Goal: Task Accomplishment & Management: Use online tool/utility

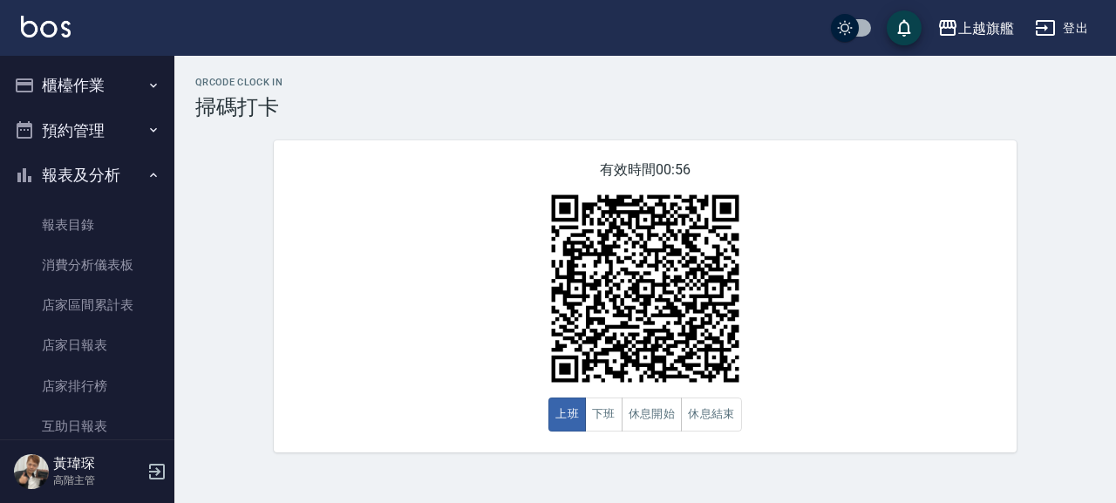
click at [75, 180] on button "報表及分析" at bounding box center [87, 175] width 160 height 45
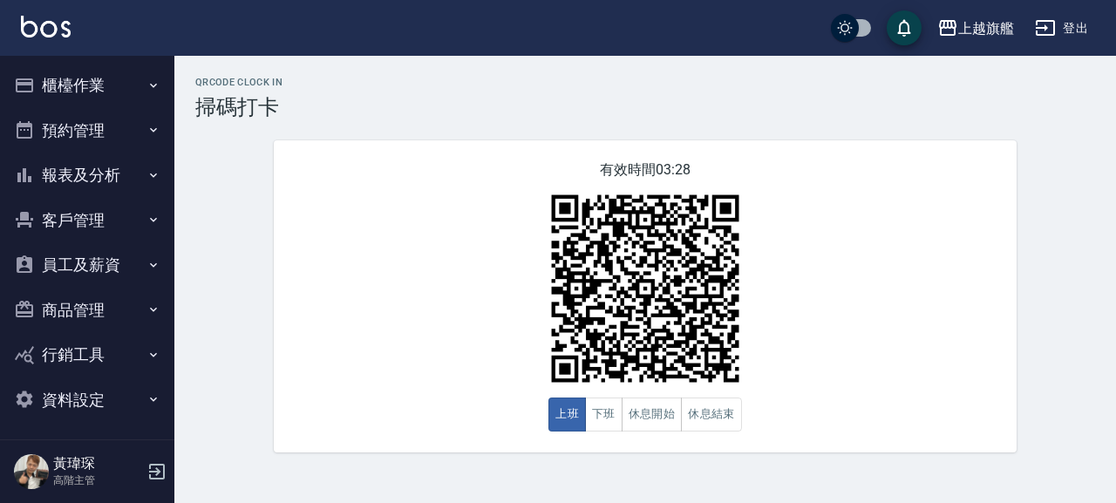
click at [249, 308] on div "QRcode Clock In 掃碼打卡 有效時間 03:28 上班 下班 休息開始 休息結束" at bounding box center [645, 265] width 942 height 376
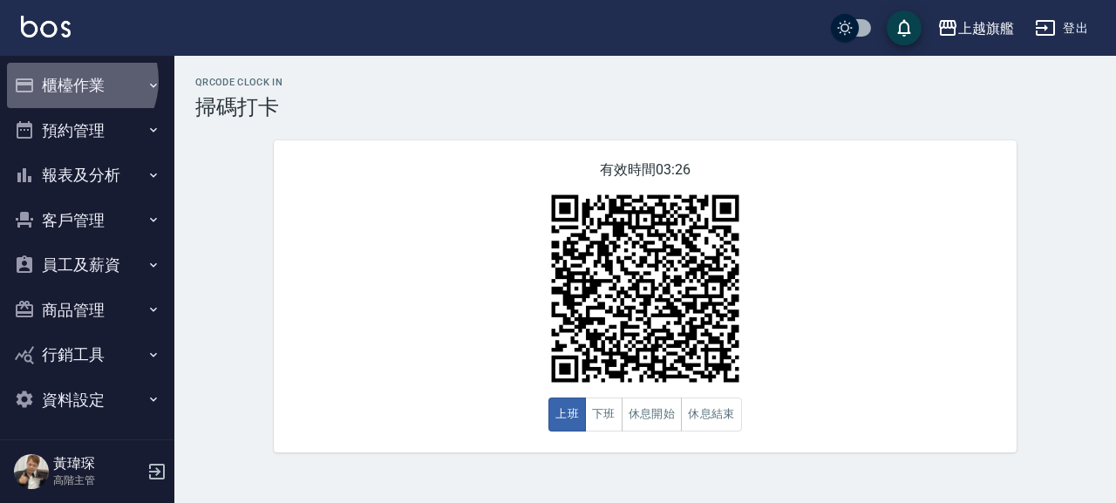
click at [74, 80] on button "櫃檯作業" at bounding box center [87, 85] width 160 height 45
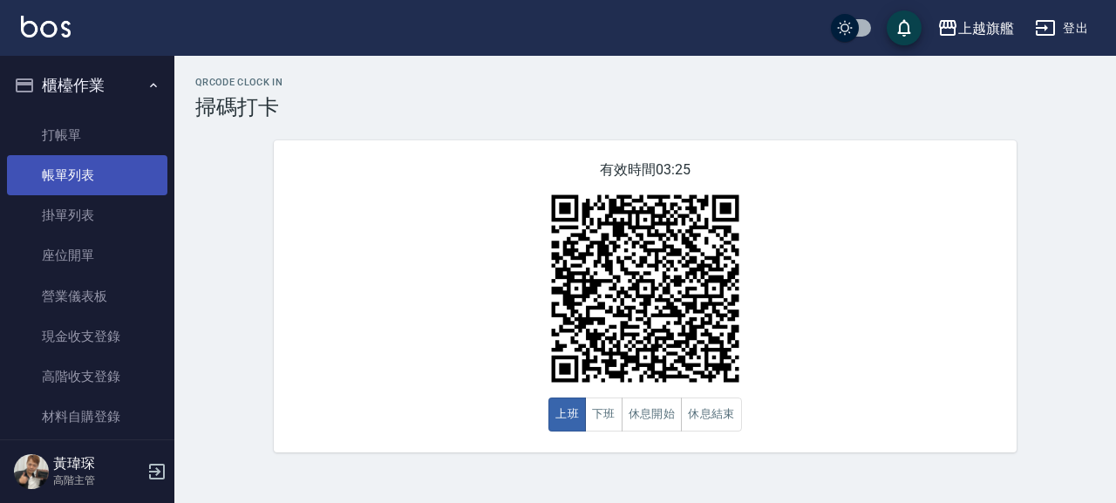
click at [85, 173] on link "帳單列表" at bounding box center [87, 175] width 160 height 40
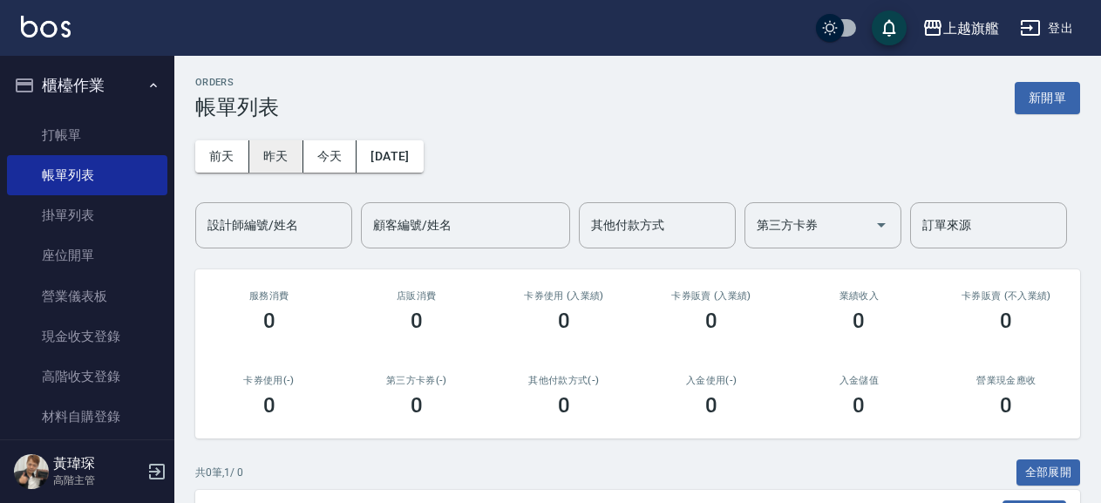
click at [288, 150] on button "昨天" at bounding box center [276, 156] width 54 height 32
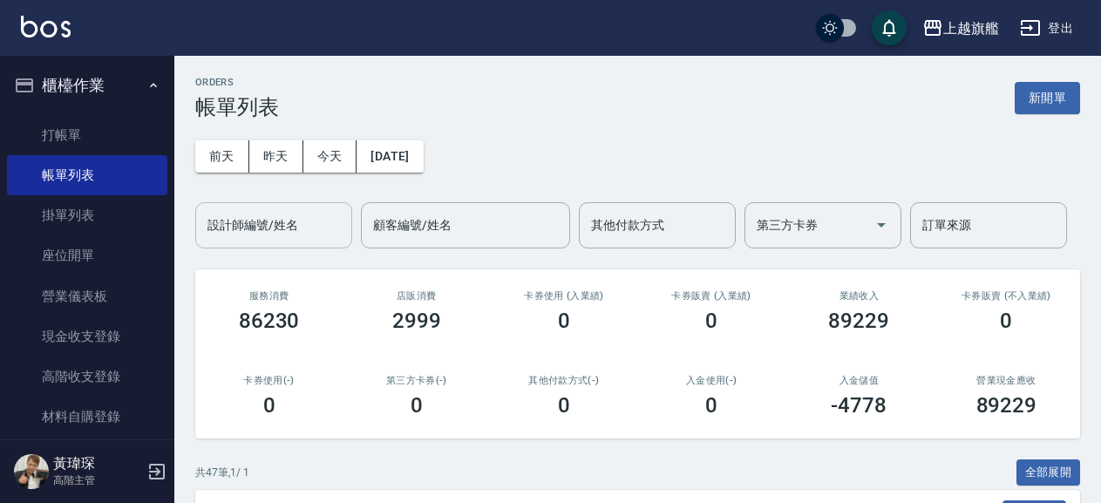
click at [266, 231] on input "設計師編號/姓名" at bounding box center [273, 225] width 141 height 31
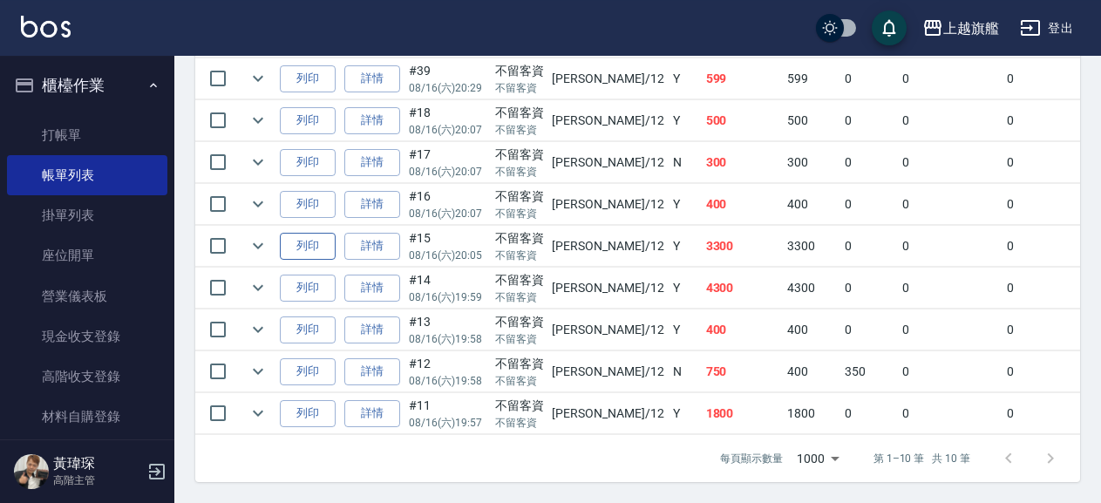
scroll to position [565, 0]
type input "[PERSON_NAME]-12"
click at [381, 361] on link "詳情" at bounding box center [372, 371] width 56 height 27
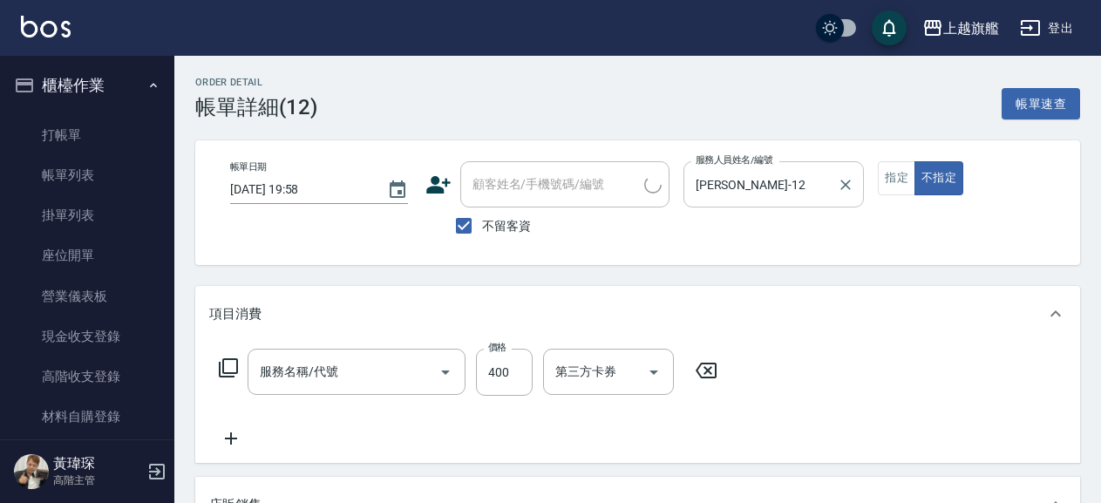
type input "[DATE] 19:58"
checkbox input "true"
type input "[PERSON_NAME]-12"
type input "一般洗(101)"
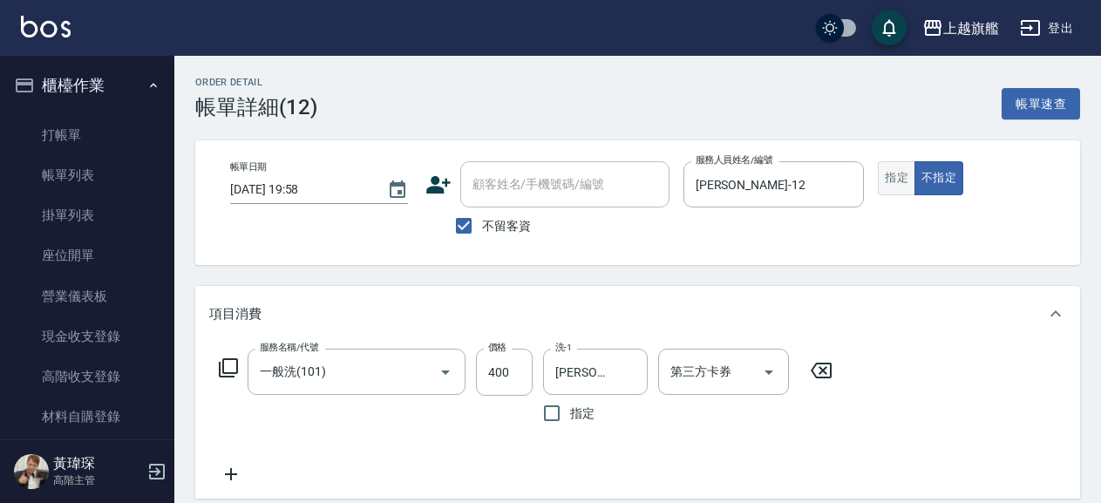
click at [902, 177] on button "指定" at bounding box center [896, 178] width 37 height 34
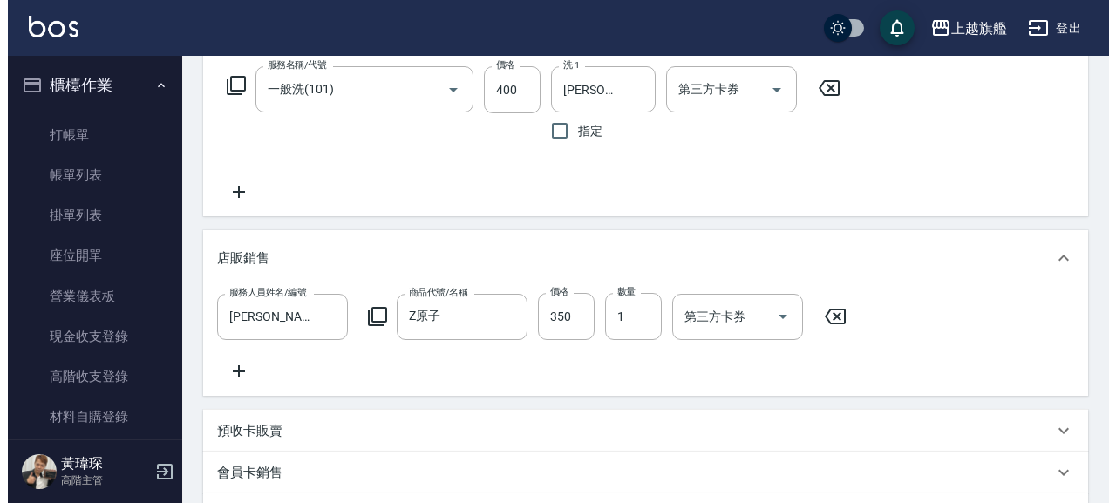
scroll to position [560, 0]
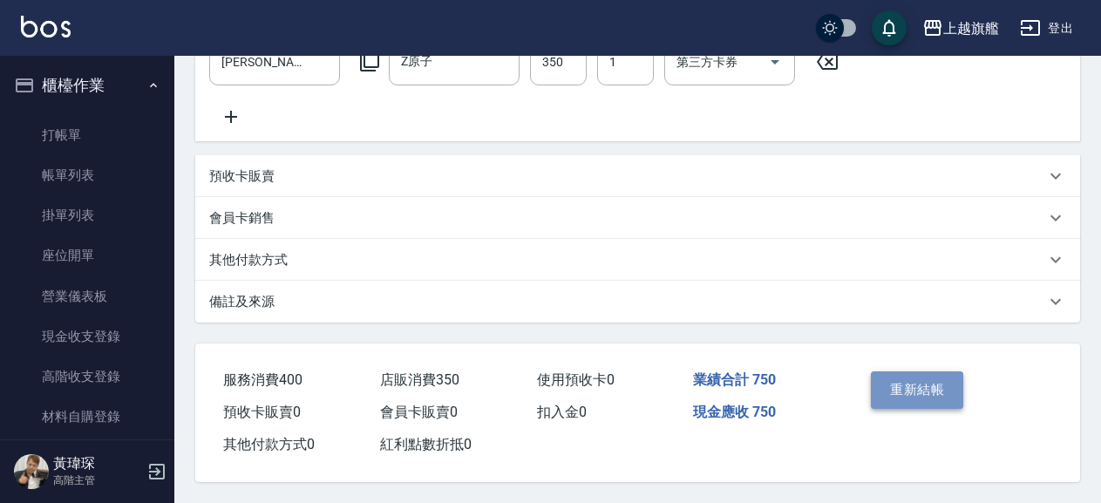
click at [917, 385] on button "重新結帳" at bounding box center [917, 389] width 92 height 37
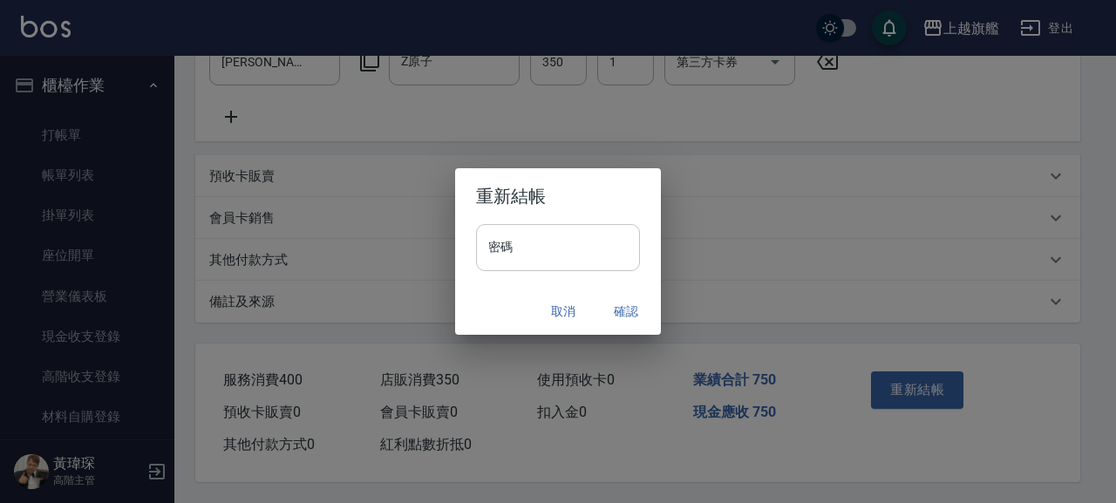
click at [520, 254] on input "密碼" at bounding box center [558, 247] width 164 height 47
type input "*******"
click at [617, 306] on button "確認" at bounding box center [626, 312] width 56 height 32
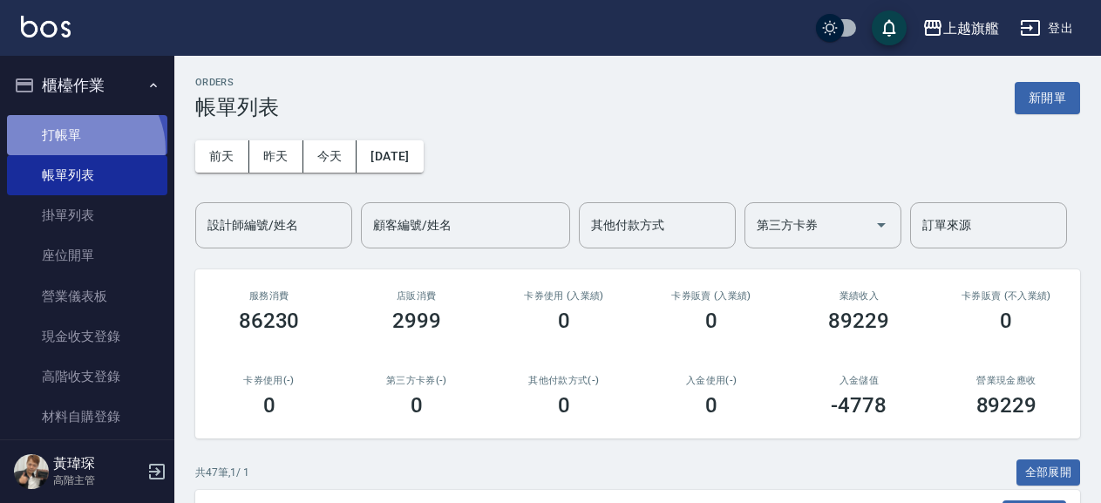
click at [82, 149] on link "打帳單" at bounding box center [87, 135] width 160 height 40
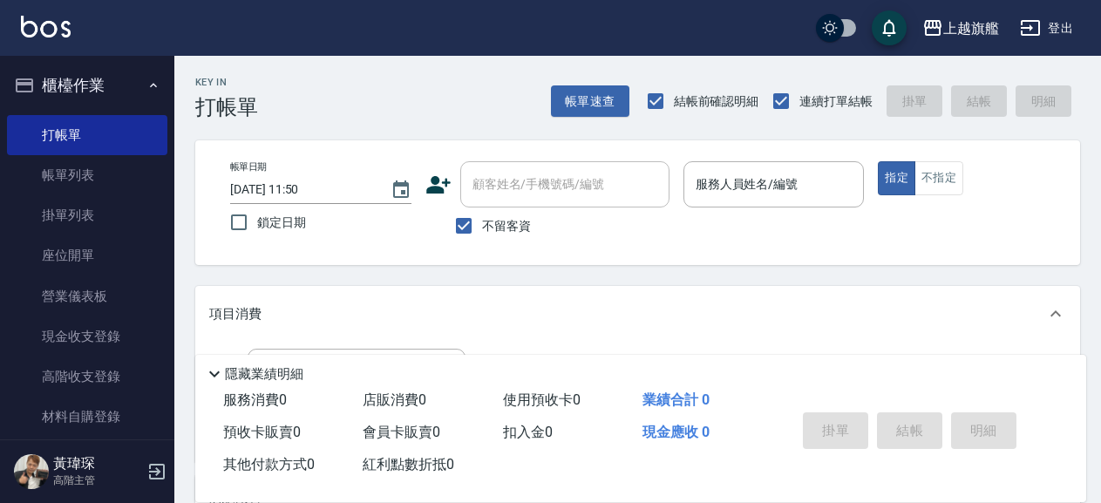
scroll to position [1, 0]
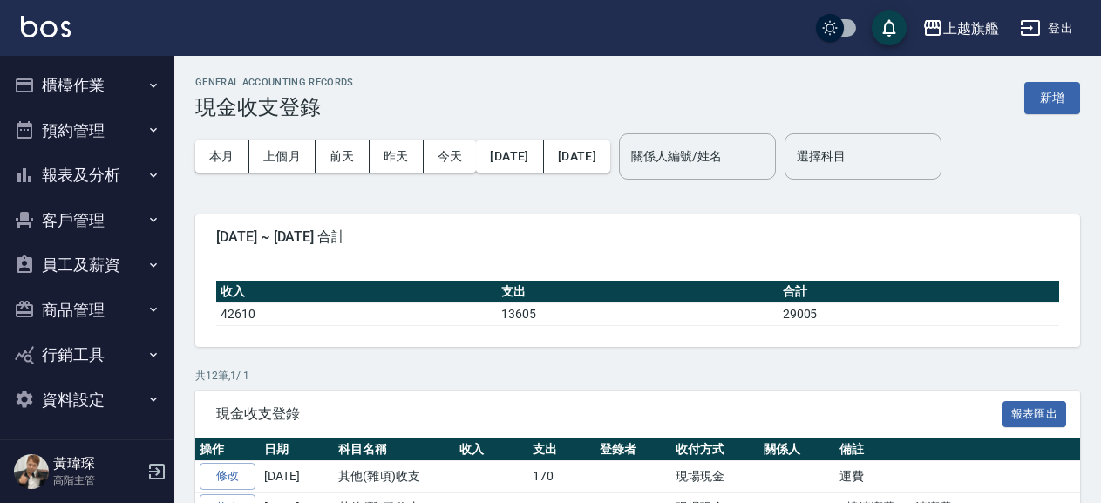
scroll to position [3, 0]
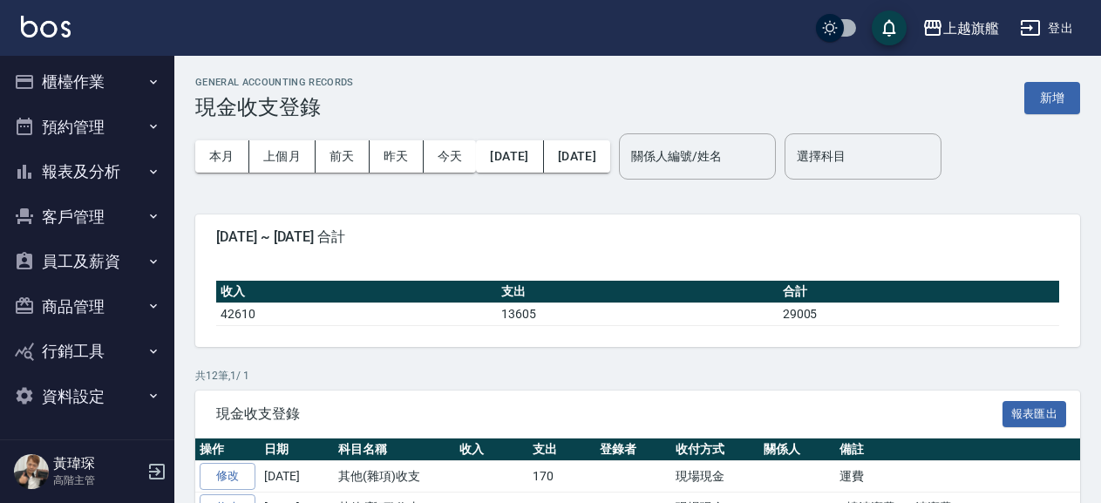
click at [81, 87] on button "櫃檯作業" at bounding box center [87, 81] width 160 height 45
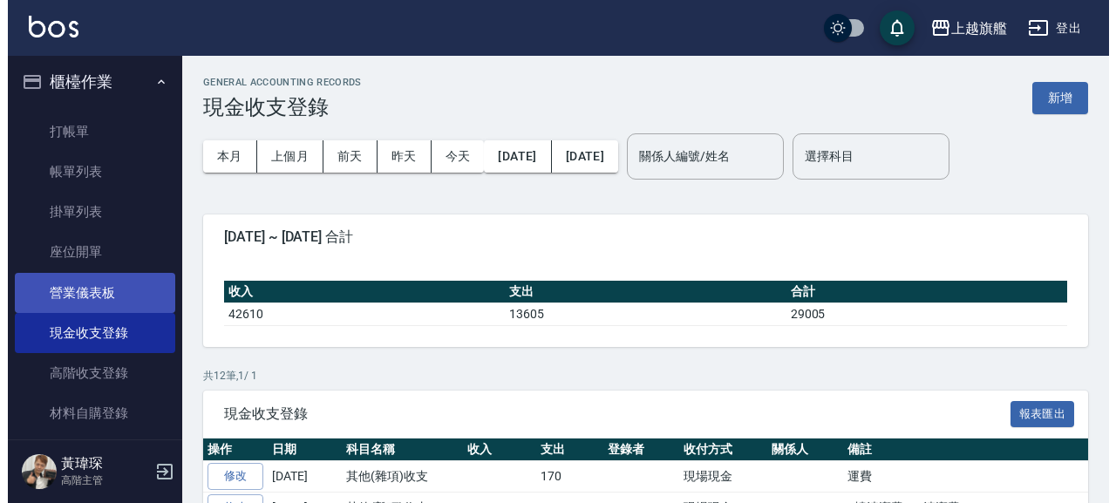
scroll to position [202, 0]
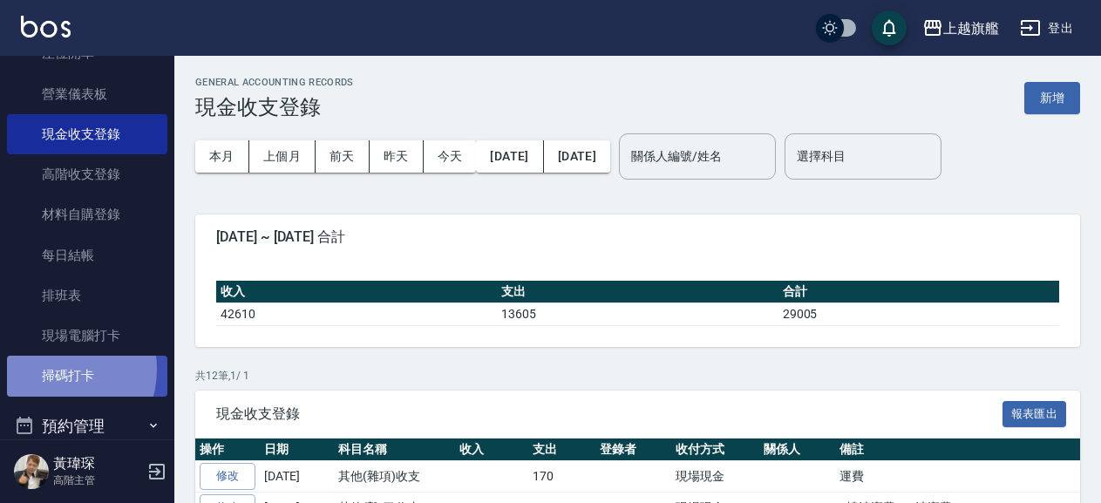
click at [55, 369] on link "掃碼打卡" at bounding box center [87, 376] width 160 height 40
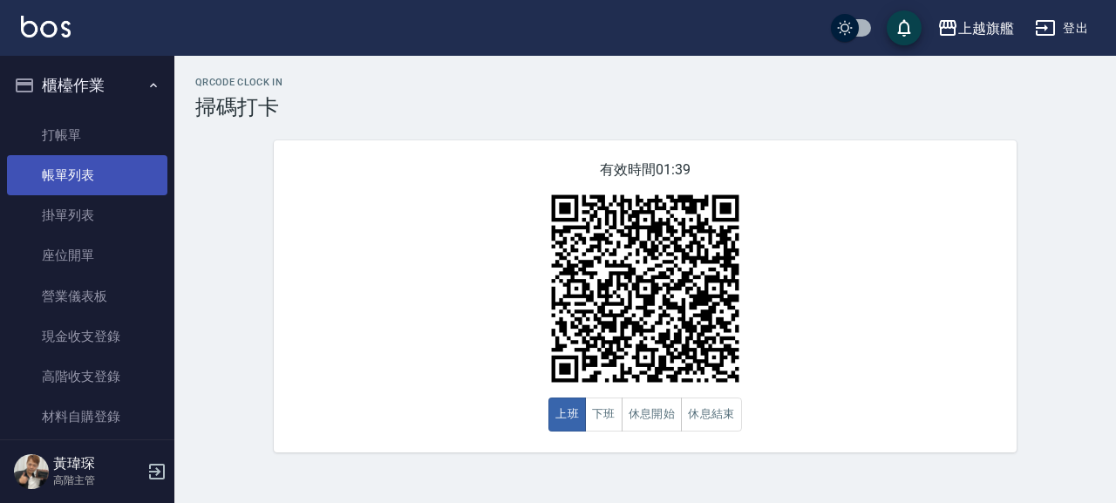
click at [87, 158] on link "帳單列表" at bounding box center [87, 175] width 160 height 40
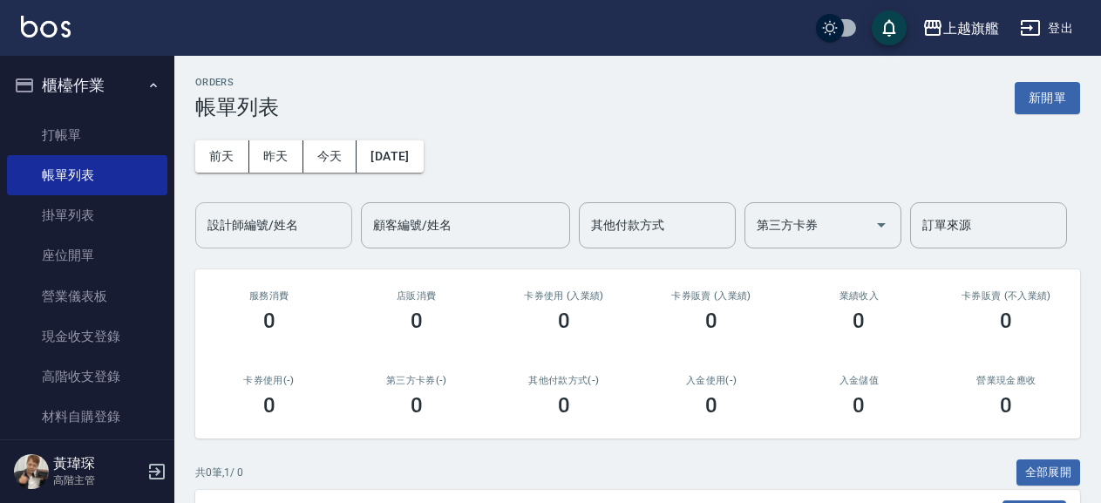
click at [248, 214] on input "設計師編號/姓名" at bounding box center [273, 225] width 141 height 31
type input "林筱莉-7"
click at [289, 164] on button "昨天" at bounding box center [276, 156] width 54 height 32
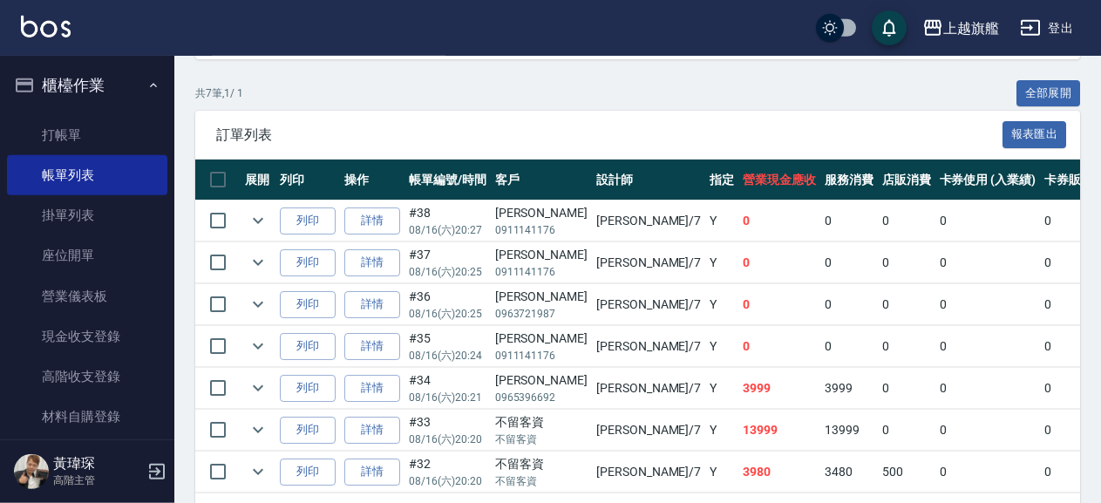
scroll to position [452, 0]
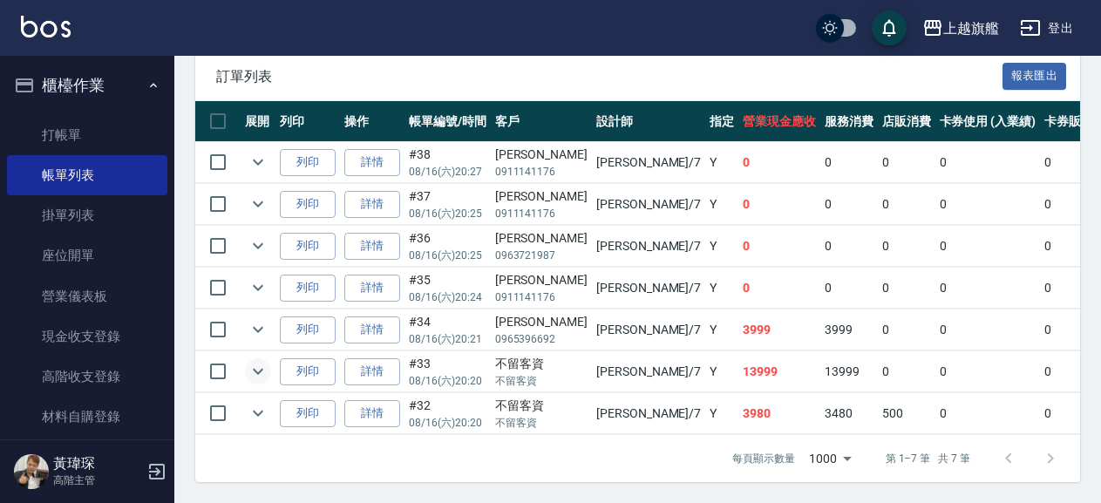
click at [252, 361] on icon "expand row" at bounding box center [258, 371] width 21 height 21
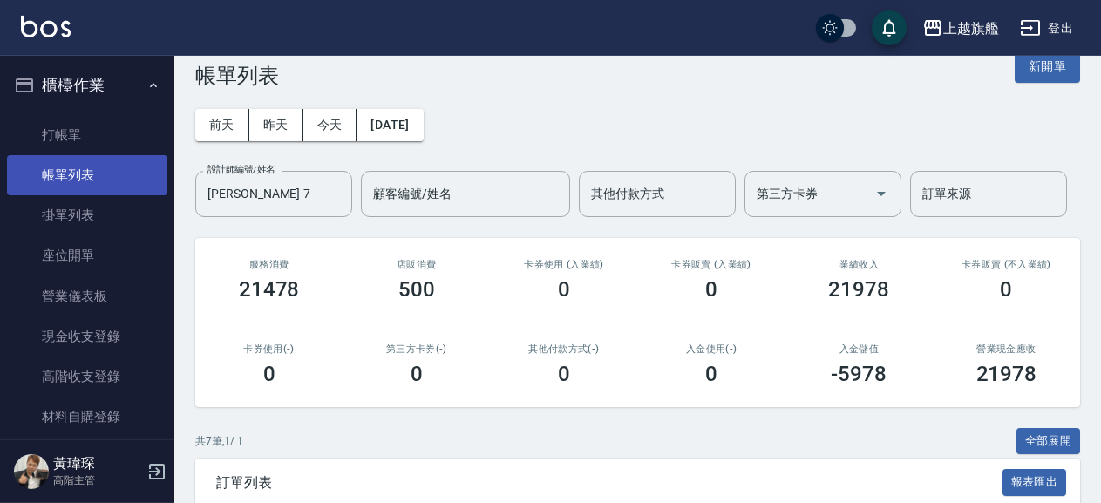
scroll to position [0, 0]
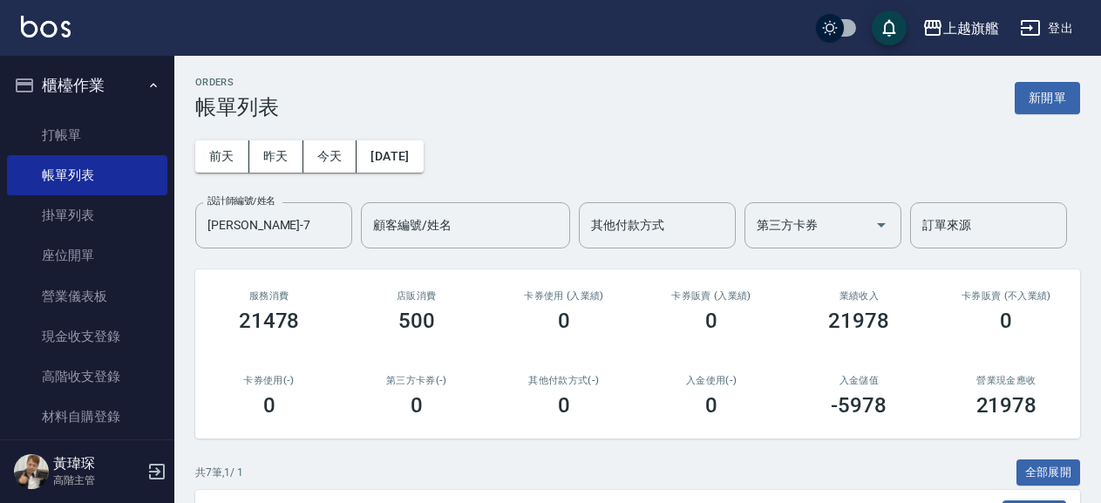
click at [71, 75] on button "櫃檯作業" at bounding box center [87, 85] width 160 height 45
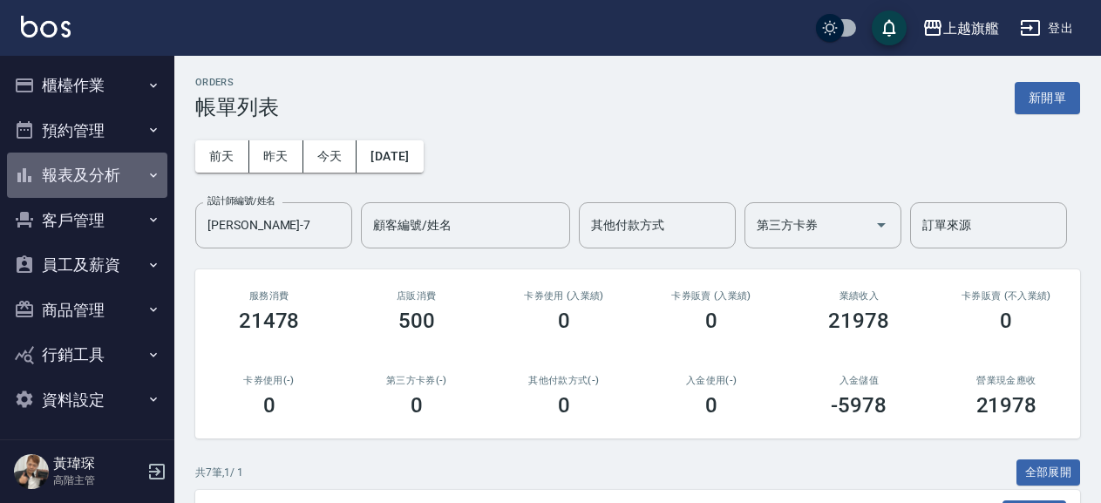
click at [96, 173] on button "報表及分析" at bounding box center [87, 175] width 160 height 45
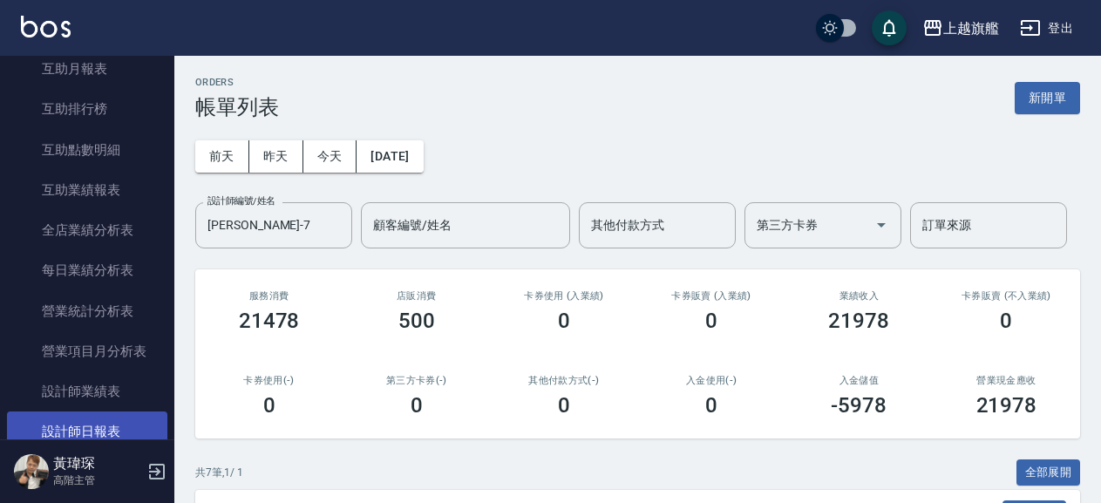
scroll to position [497, 0]
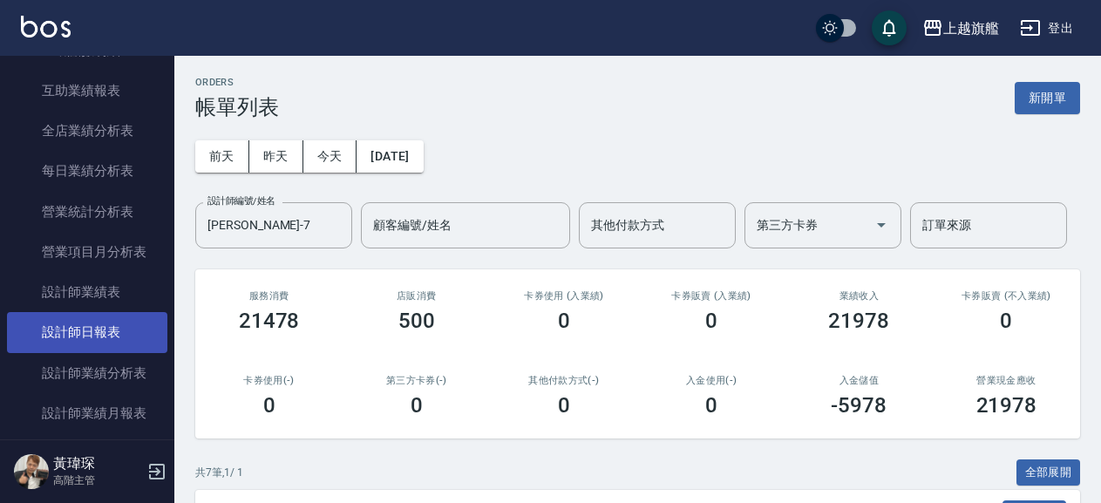
click at [102, 352] on link "設計師日報表" at bounding box center [87, 332] width 160 height 40
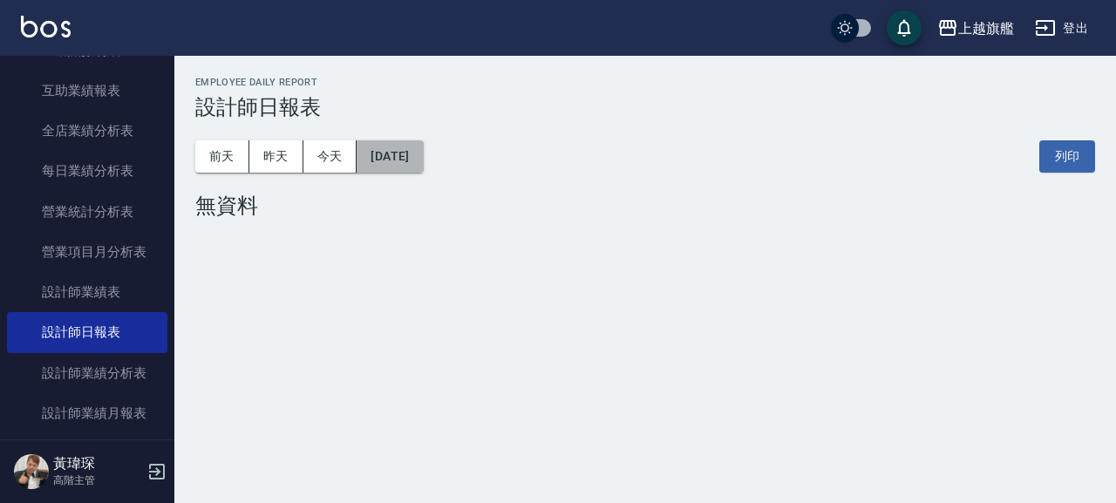
click at [423, 163] on button "[DATE]" at bounding box center [390, 156] width 66 height 32
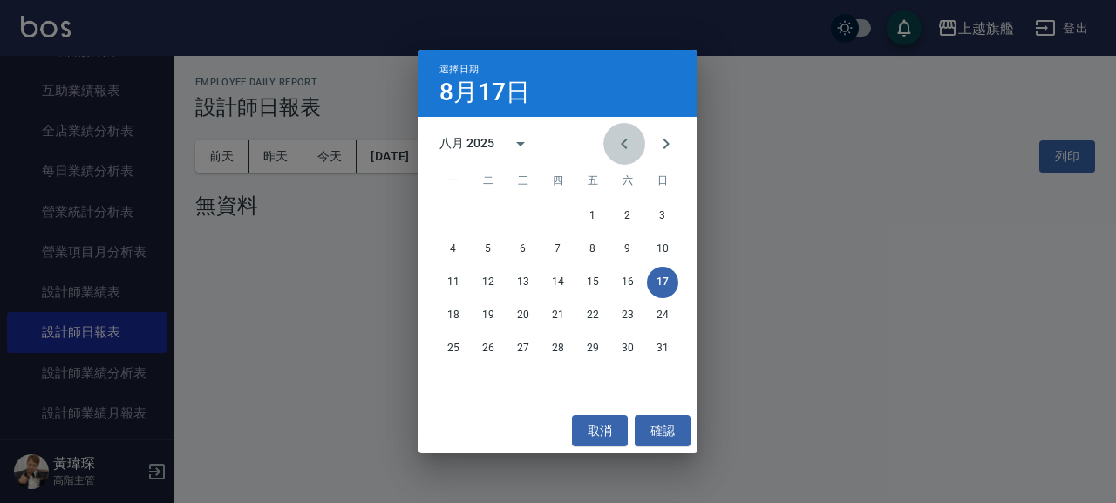
click at [620, 150] on icon "Previous month" at bounding box center [624, 143] width 21 height 21
click at [561, 350] on button "31" at bounding box center [557, 348] width 31 height 31
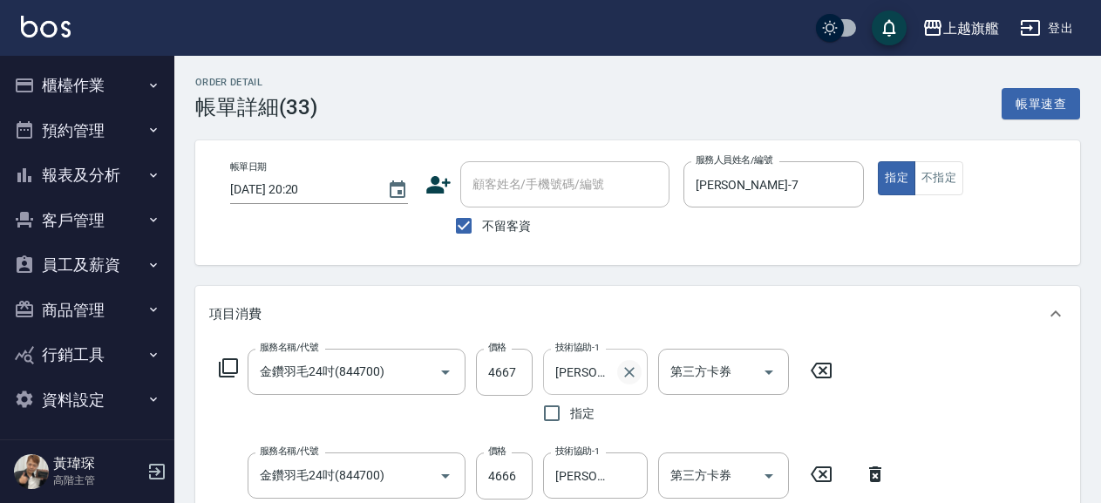
click at [633, 365] on icon "Clear" at bounding box center [629, 372] width 17 height 17
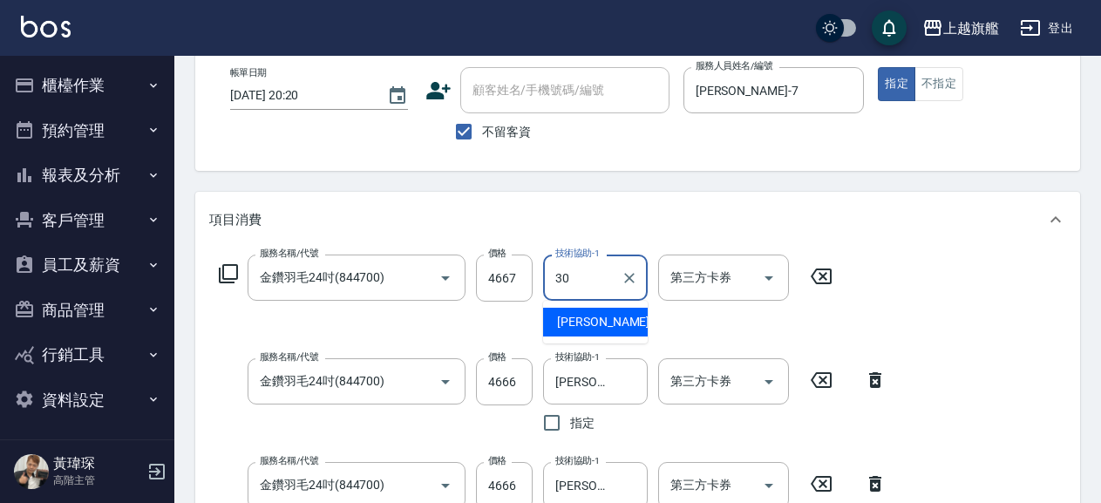
type input "劉羿君-30"
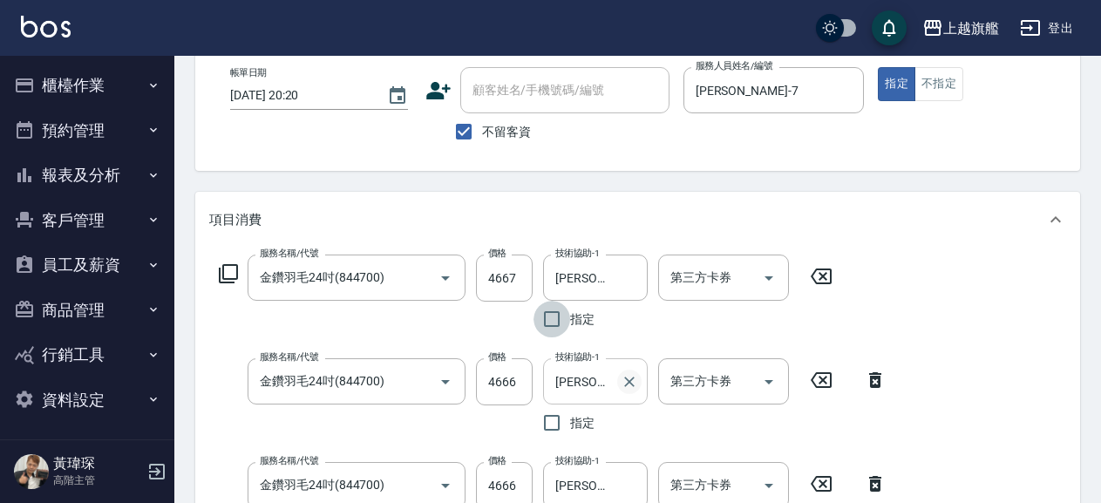
click at [626, 384] on icon "Clear" at bounding box center [629, 381] width 17 height 17
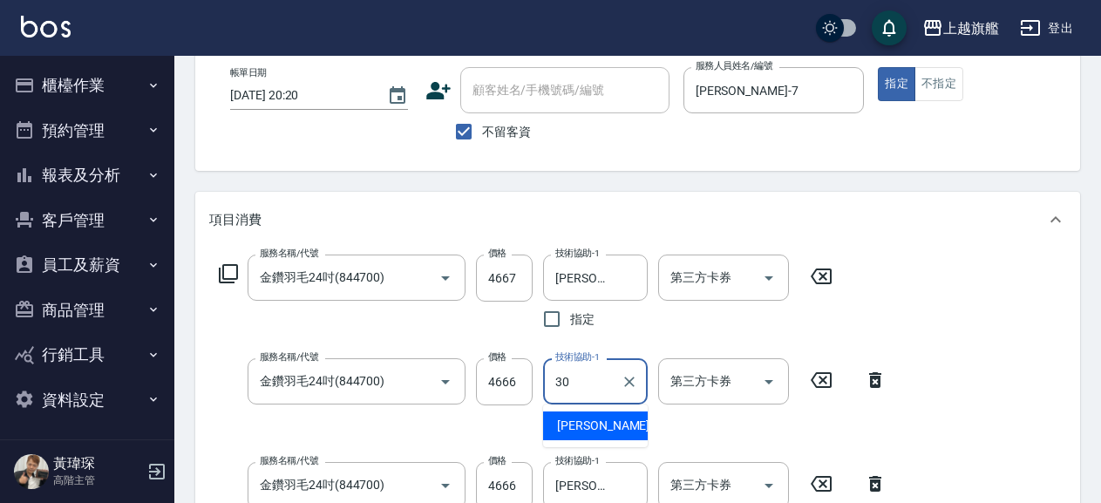
type input "劉羿君-30"
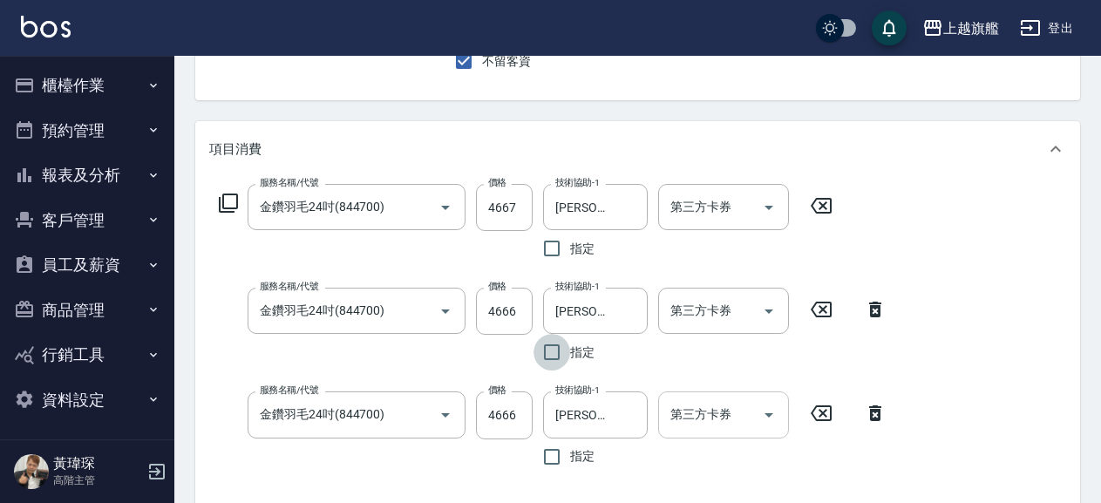
scroll to position [188, 0]
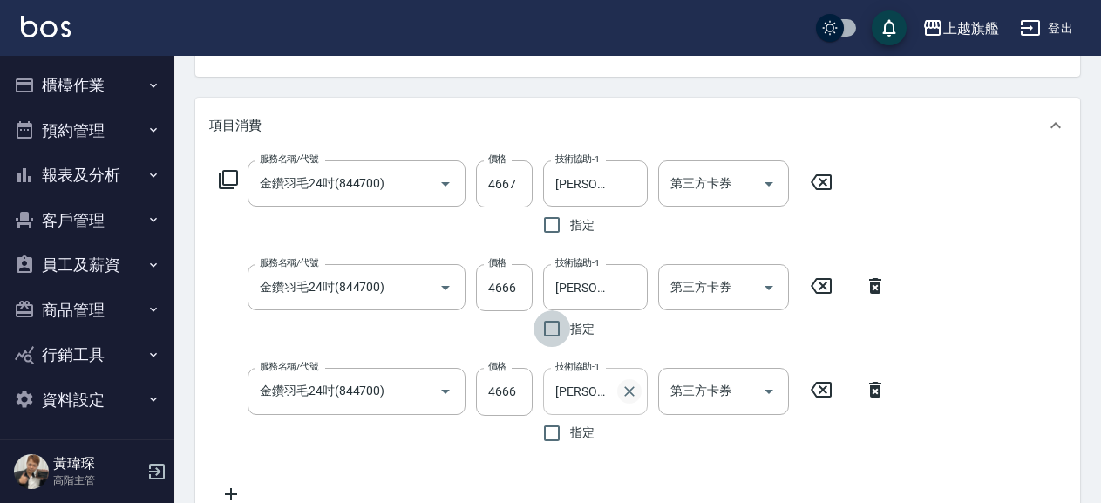
click at [628, 391] on icon "Clear" at bounding box center [629, 391] width 10 height 10
click at [599, 392] on input "技術協助-1" at bounding box center [595, 391] width 89 height 31
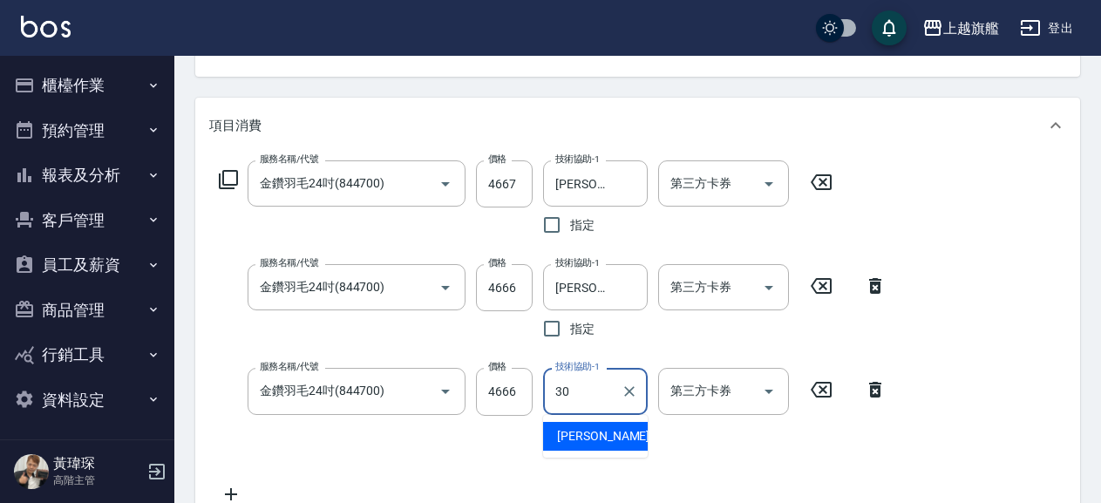
type input "劉羿君-30"
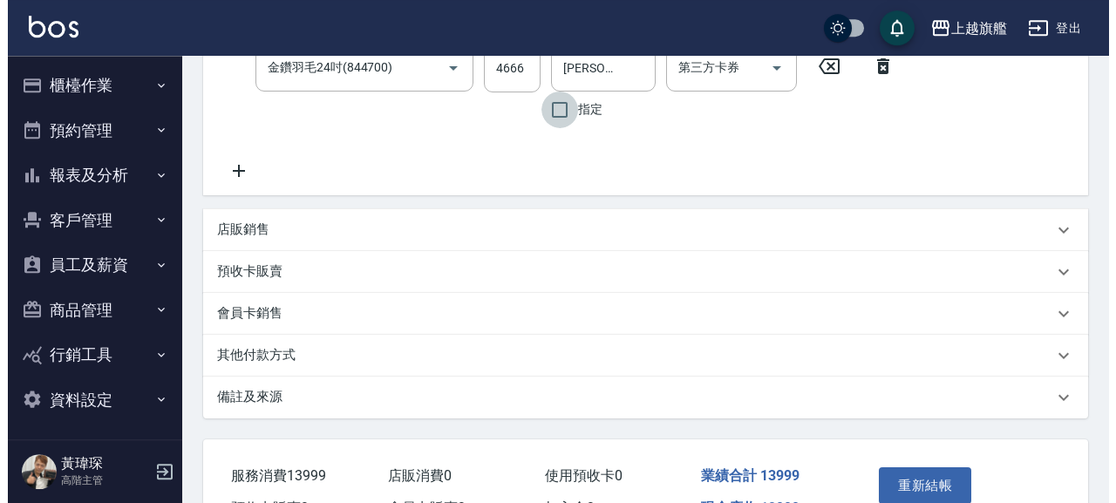
scroll to position [616, 0]
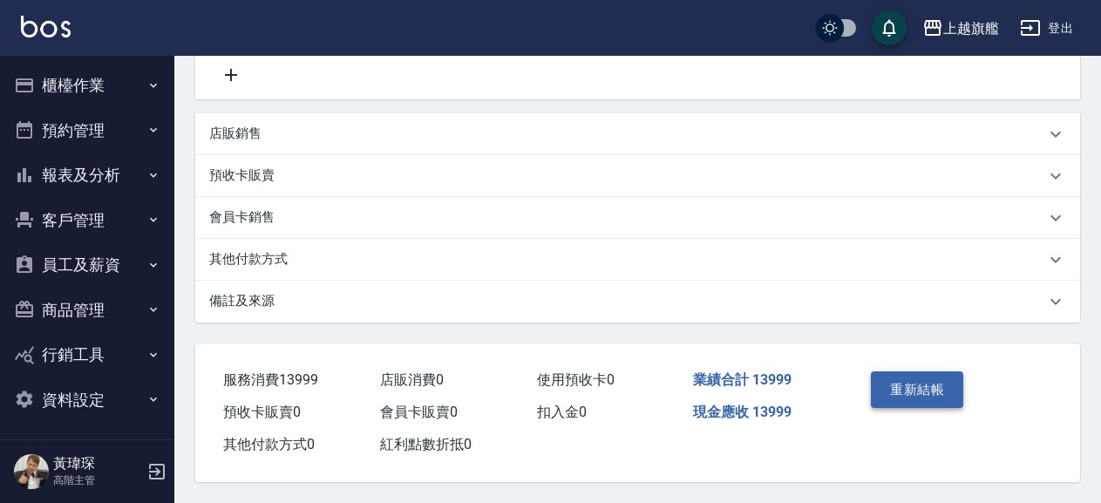
click at [904, 378] on button "重新結帳" at bounding box center [917, 389] width 92 height 37
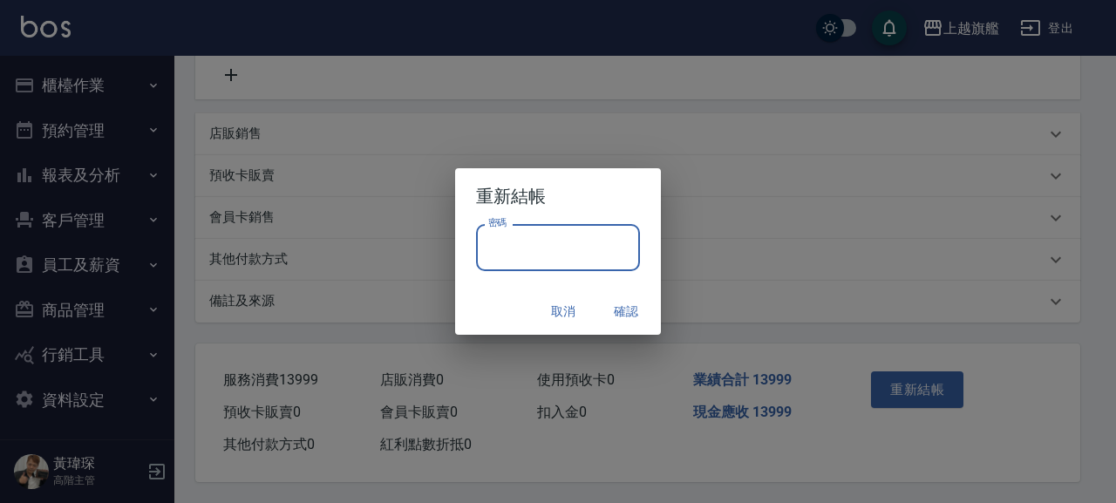
click at [498, 260] on input "密碼" at bounding box center [558, 247] width 164 height 47
type input "*******"
click at [631, 310] on button "確認" at bounding box center [626, 312] width 56 height 32
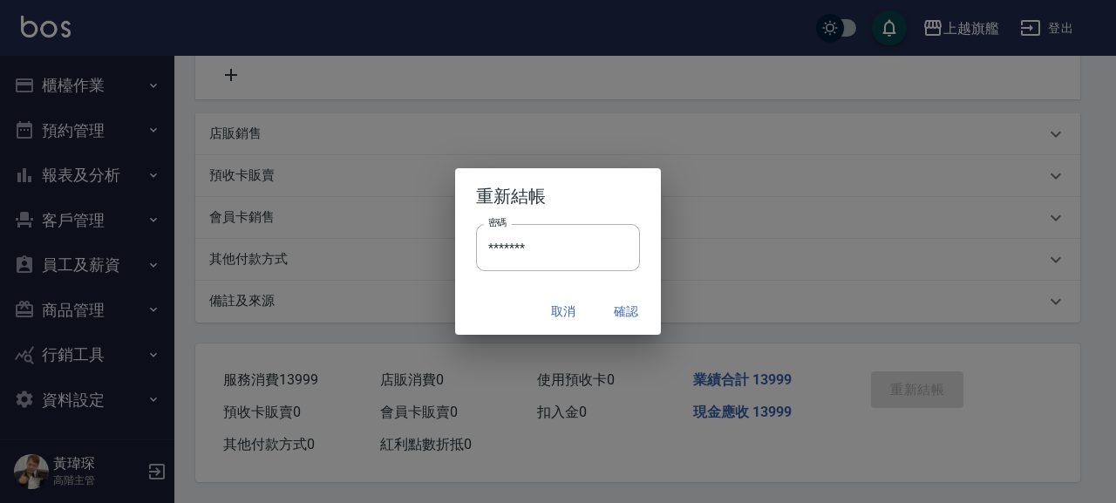
click at [629, 316] on div "取消 確認" at bounding box center [558, 312] width 206 height 46
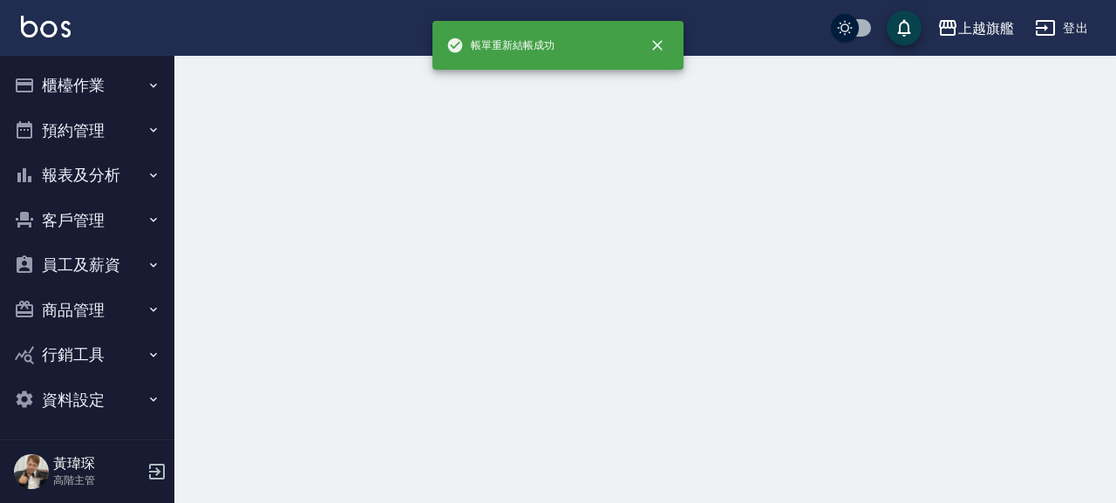
click at [632, 312] on div at bounding box center [558, 251] width 1116 height 503
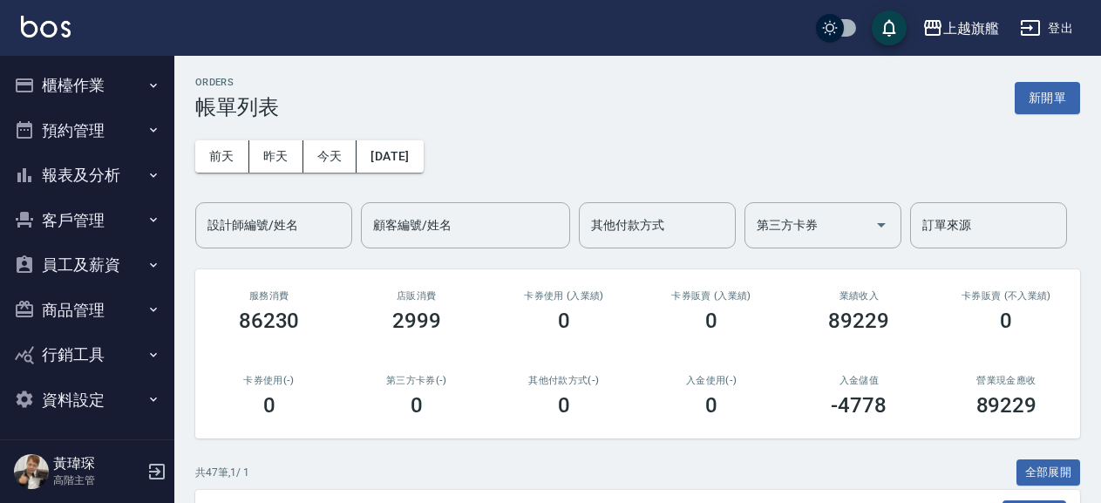
click at [104, 171] on button "報表及分析" at bounding box center [87, 175] width 160 height 45
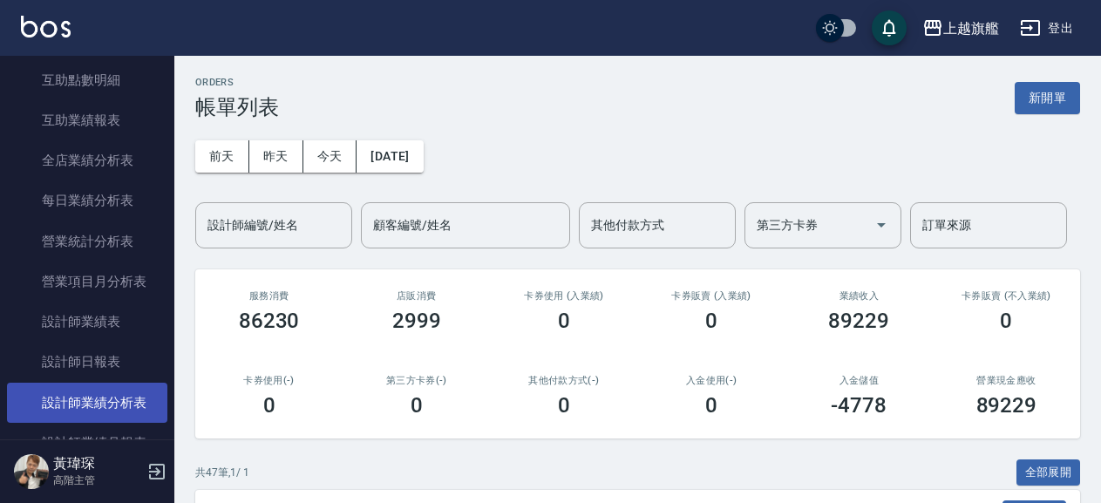
scroll to position [497, 0]
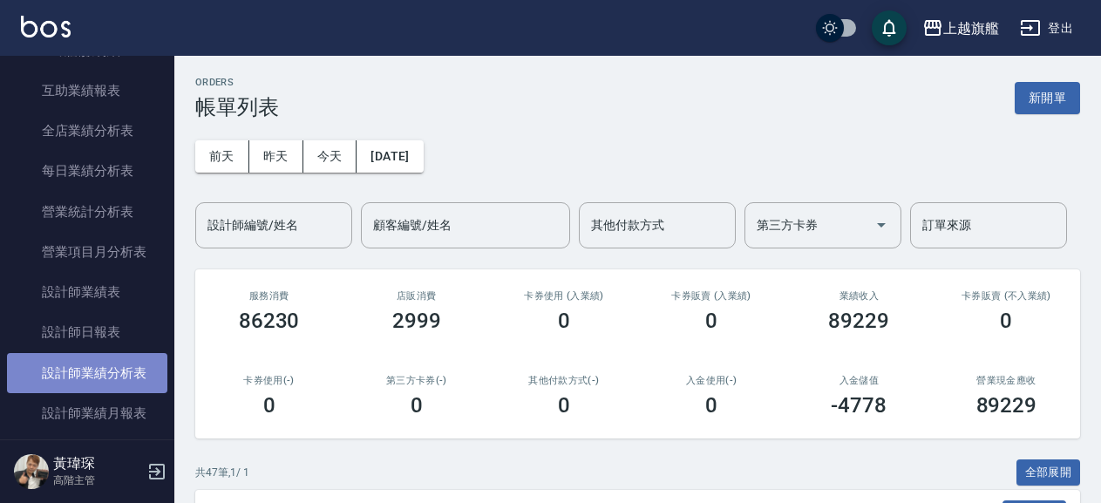
click at [120, 382] on link "設計師業績分析表" at bounding box center [87, 373] width 160 height 40
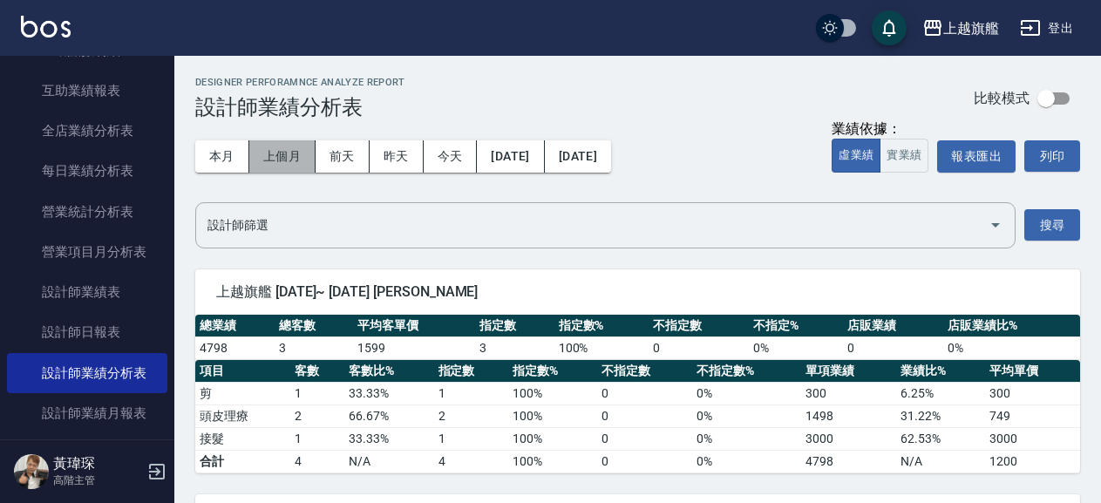
click at [297, 153] on button "上個月" at bounding box center [282, 156] width 66 height 32
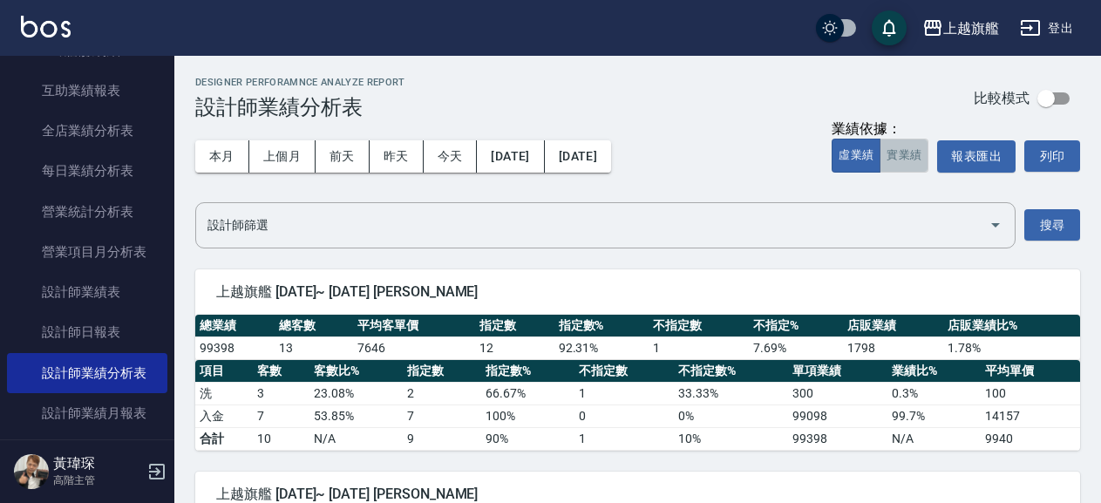
click at [915, 154] on button "實業績" at bounding box center [904, 156] width 49 height 34
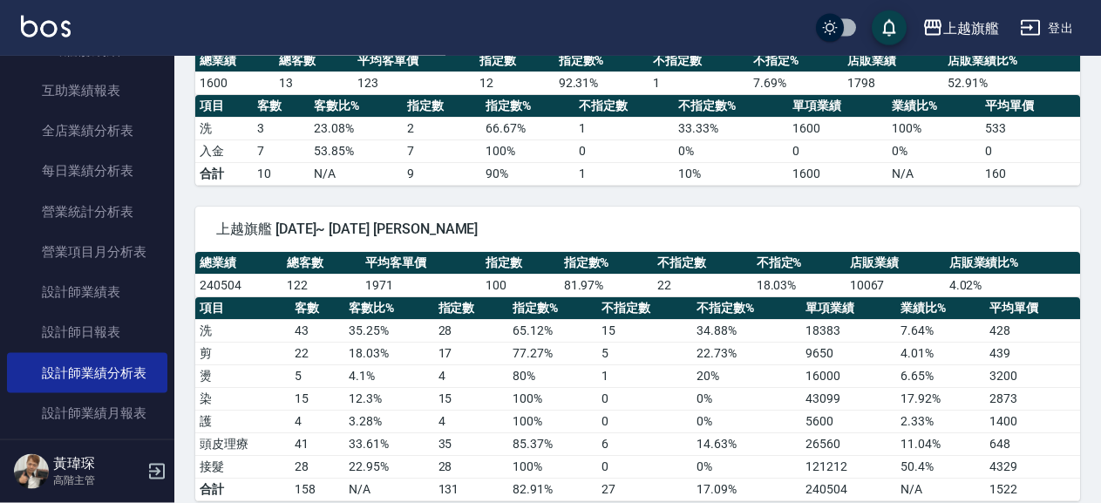
scroll to position [282, 0]
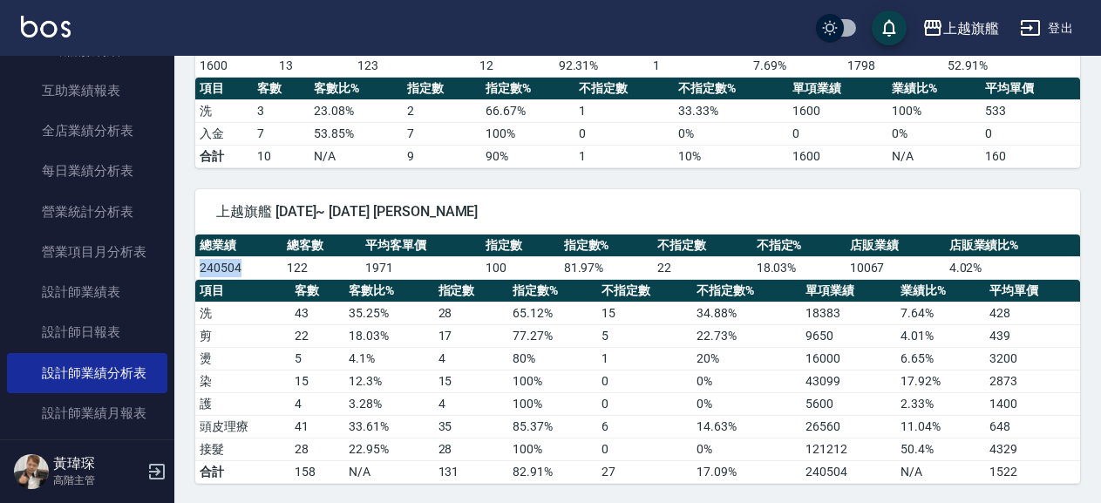
drag, startPoint x: 248, startPoint y: 271, endPoint x: 200, endPoint y: 275, distance: 48.9
click at [200, 275] on td "240504" at bounding box center [238, 267] width 87 height 23
copy td "240504"
drag, startPoint x: 283, startPoint y: 267, endPoint x: 307, endPoint y: 263, distance: 23.8
click at [307, 263] on td "122" at bounding box center [321, 267] width 78 height 23
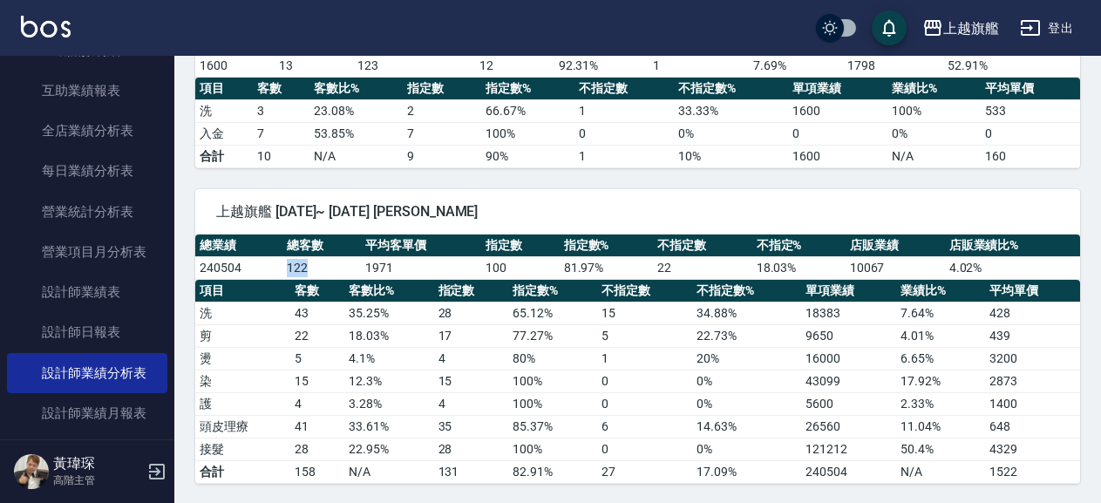
copy td "122"
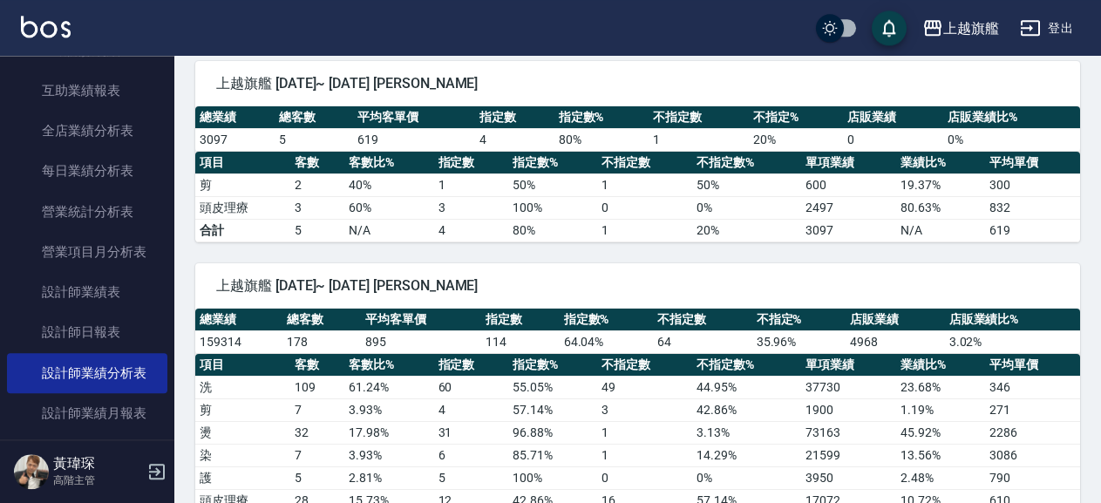
scroll to position [847, 0]
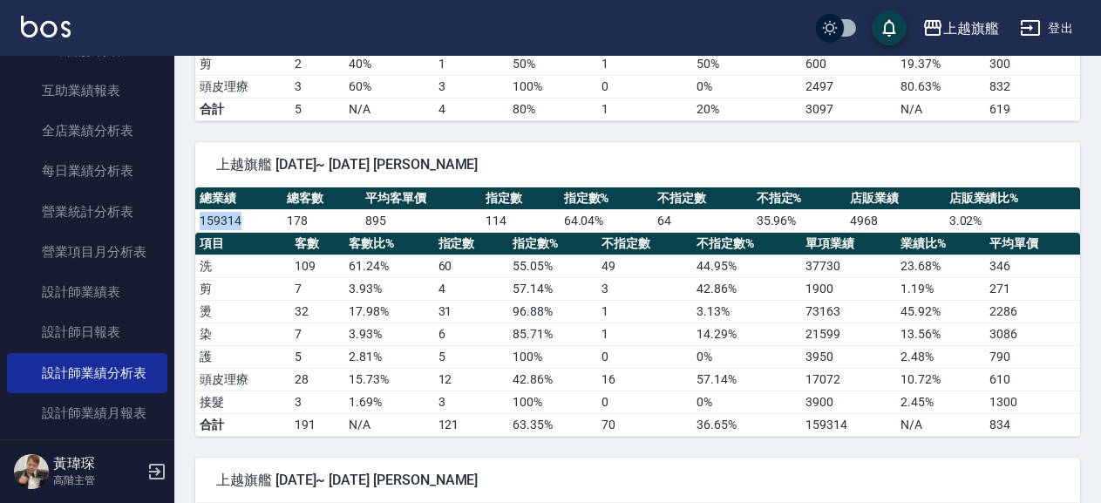
drag, startPoint x: 247, startPoint y: 218, endPoint x: 200, endPoint y: 219, distance: 47.1
click at [200, 219] on td "159314" at bounding box center [238, 220] width 87 height 23
copy td "159314"
drag, startPoint x: 798, startPoint y: 307, endPoint x: 845, endPoint y: 316, distance: 48.0
click at [845, 316] on tr "燙 32 17.98 % 31 96.88 % 1 3.13 % 73163 45.92 % 2286" at bounding box center [637, 311] width 885 height 23
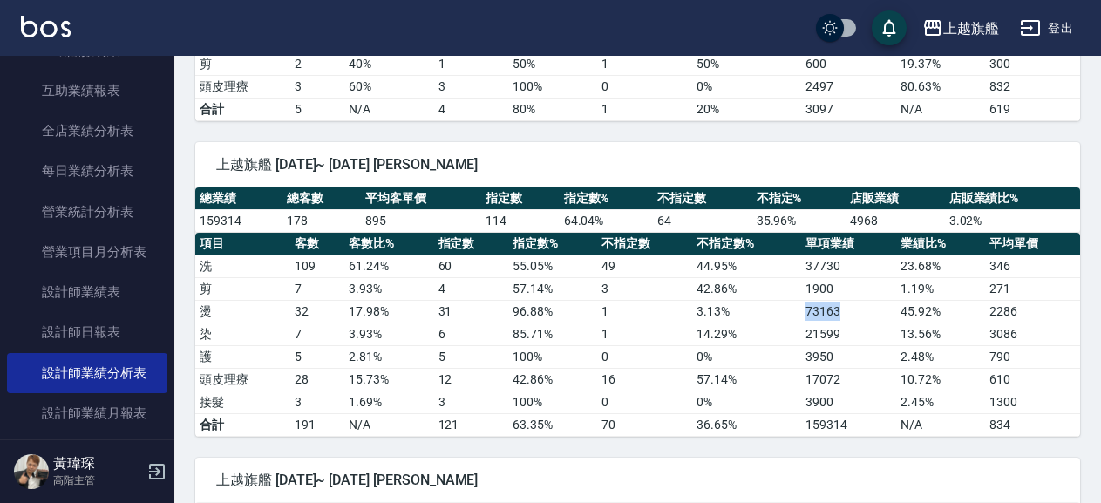
copy tr "73163"
drag, startPoint x: 793, startPoint y: 338, endPoint x: 856, endPoint y: 338, distance: 62.8
click at [856, 338] on tr "染 7 3.93 % 6 85.71 % 1 14.29 % 21599 13.56 % 3086" at bounding box center [637, 334] width 885 height 23
copy tr "21599"
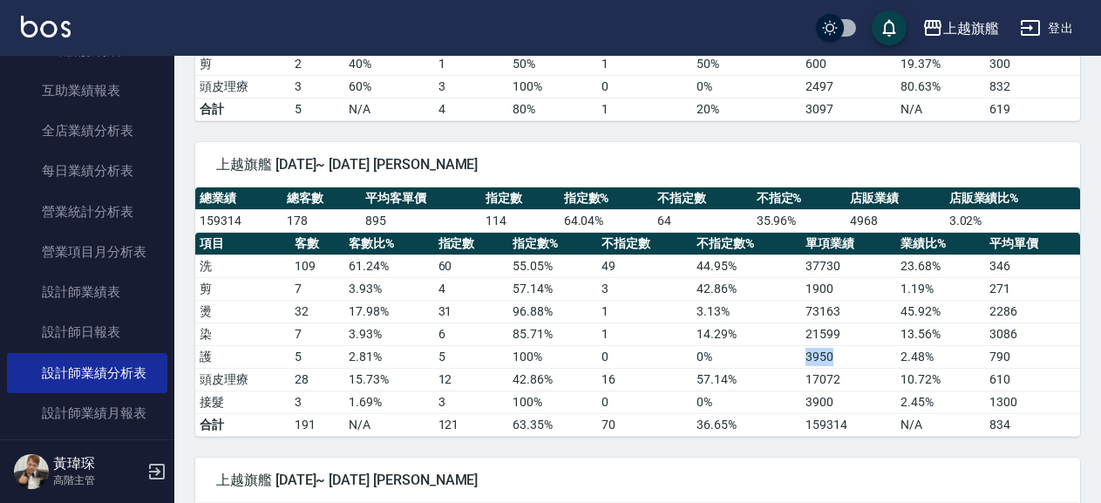
drag, startPoint x: 765, startPoint y: 362, endPoint x: 853, endPoint y: 359, distance: 88.1
click at [853, 359] on tr "護 5 2.81 % 5 100 % 0 0 % 3950 2.48 % 790" at bounding box center [637, 356] width 885 height 23
copy tr "3950"
drag, startPoint x: 801, startPoint y: 381, endPoint x: 851, endPoint y: 388, distance: 50.2
click at [851, 388] on tr "頭皮理療 28 15.73 % 12 42.86 % 16 57.14 % 17072 10.72 % 610" at bounding box center [637, 379] width 885 height 23
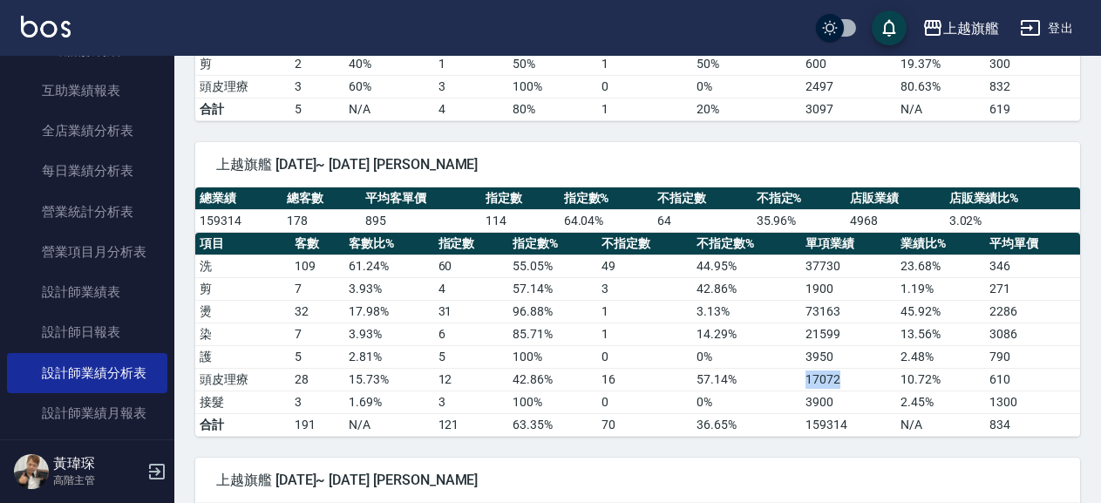
copy tr "17072"
drag, startPoint x: 813, startPoint y: 403, endPoint x: 833, endPoint y: 409, distance: 21.0
click at [833, 409] on tr "接髮 3 1.69 % 3 100 % 0 0 % 3900 2.45 % 1300" at bounding box center [637, 402] width 885 height 23
copy tr "3900"
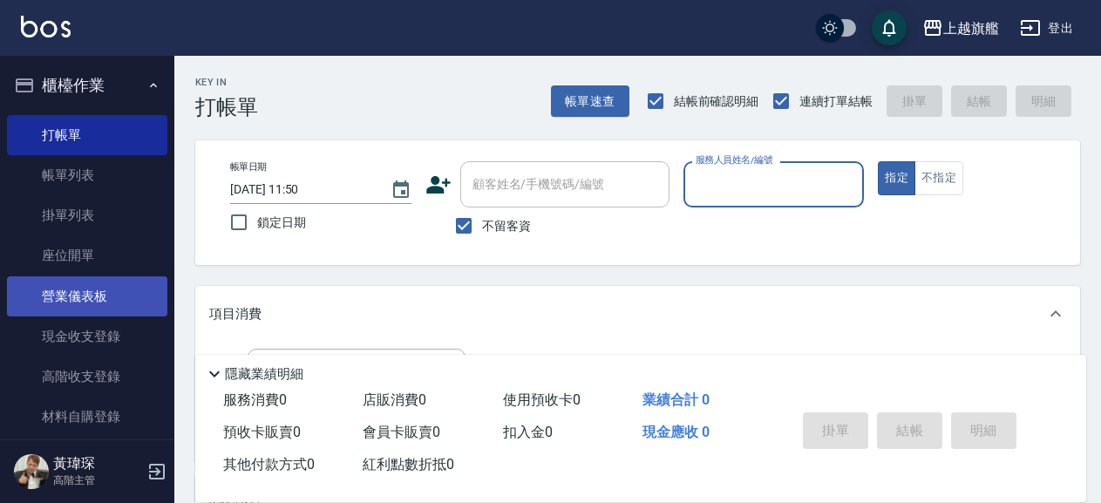
scroll to position [1, 0]
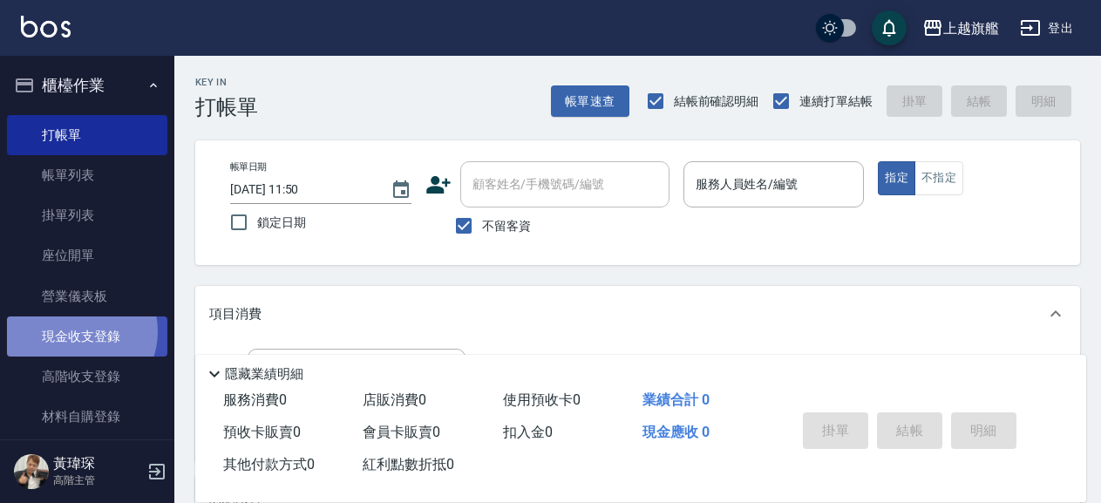
click at [75, 331] on link "現金收支登錄" at bounding box center [87, 336] width 160 height 40
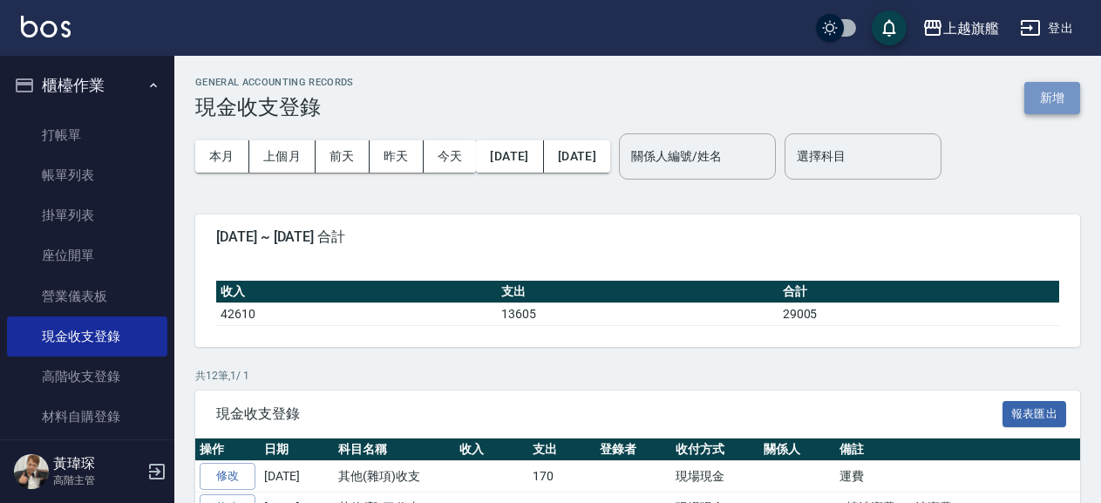
click at [1051, 90] on button "新增" at bounding box center [1052, 98] width 56 height 32
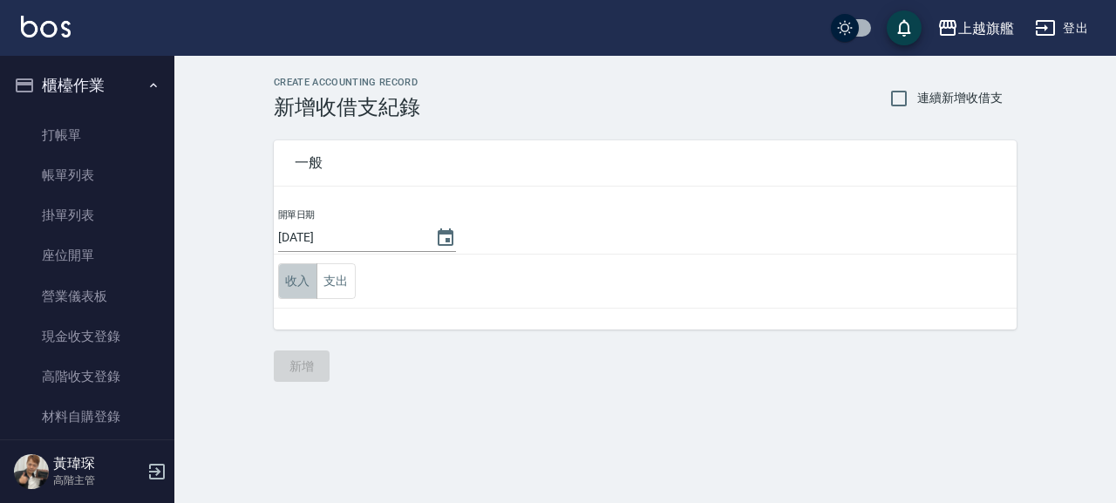
click at [291, 296] on button "收入" at bounding box center [297, 281] width 39 height 36
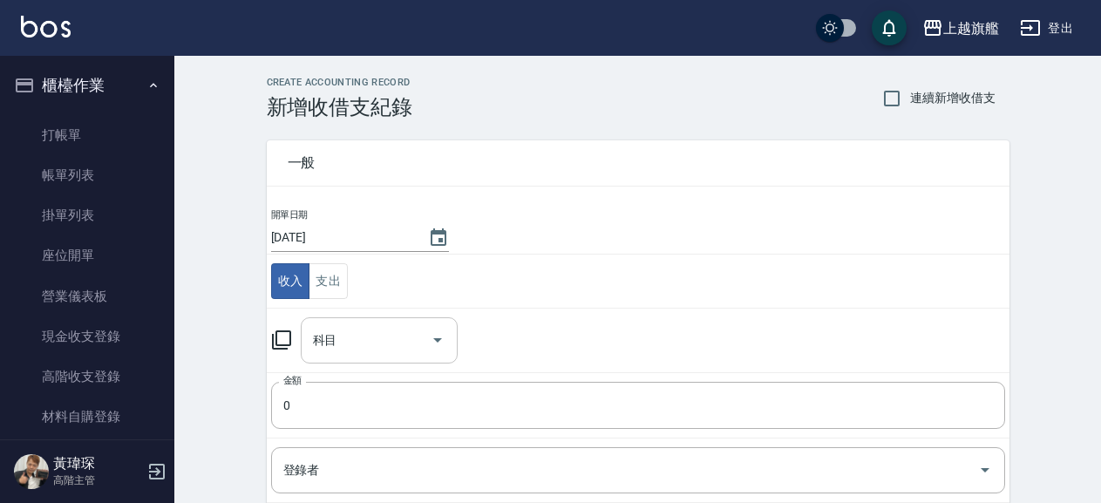
click at [340, 360] on div "科目" at bounding box center [379, 340] width 157 height 46
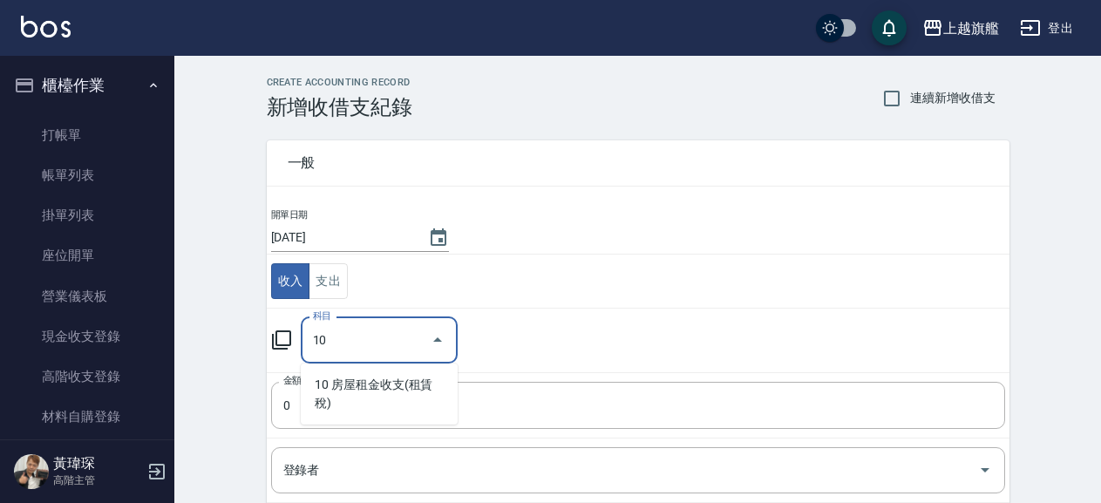
type input "1"
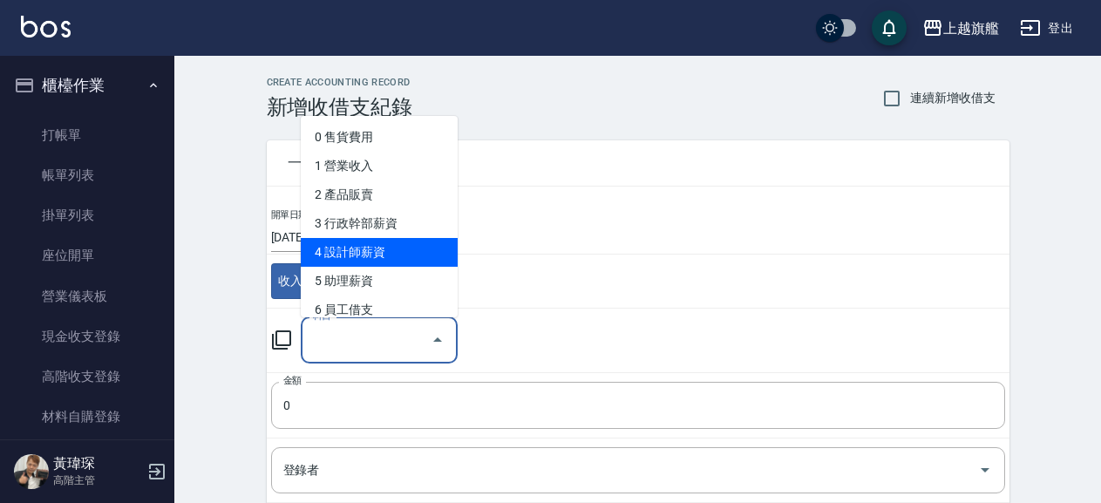
click at [342, 242] on li "4 設計師薪資" at bounding box center [379, 252] width 157 height 29
type input "4 設計師薪資"
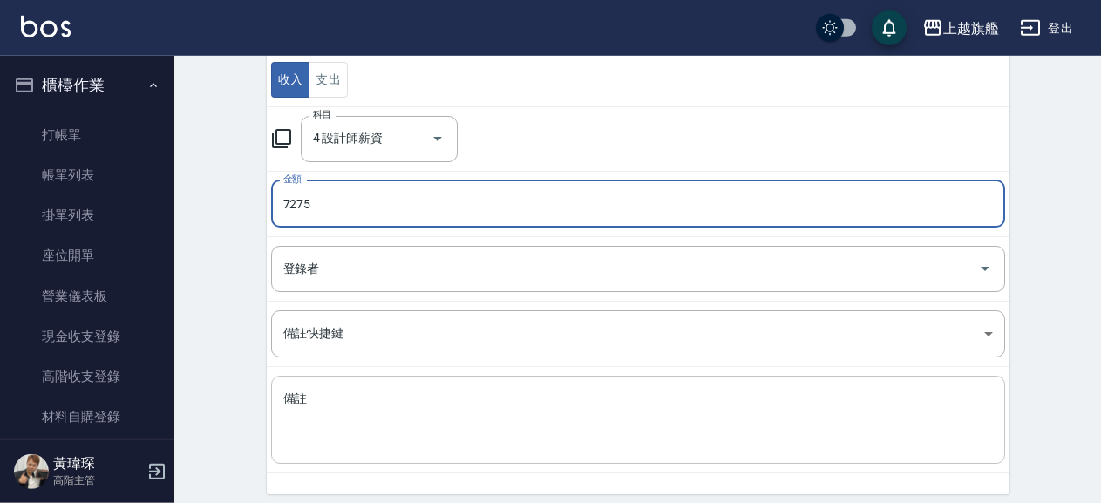
scroll to position [267, 0]
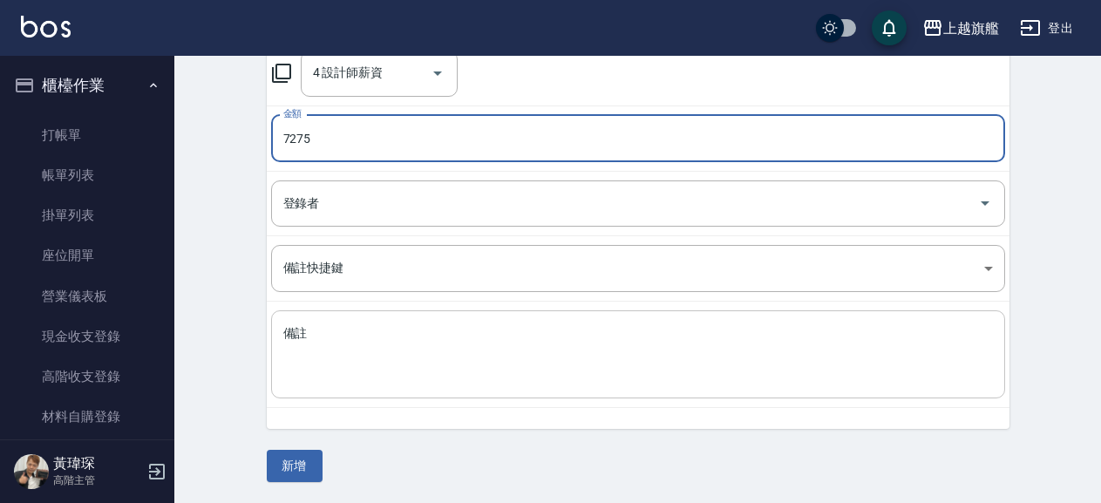
type input "7275"
click at [409, 354] on textarea "備註" at bounding box center [638, 354] width 710 height 59
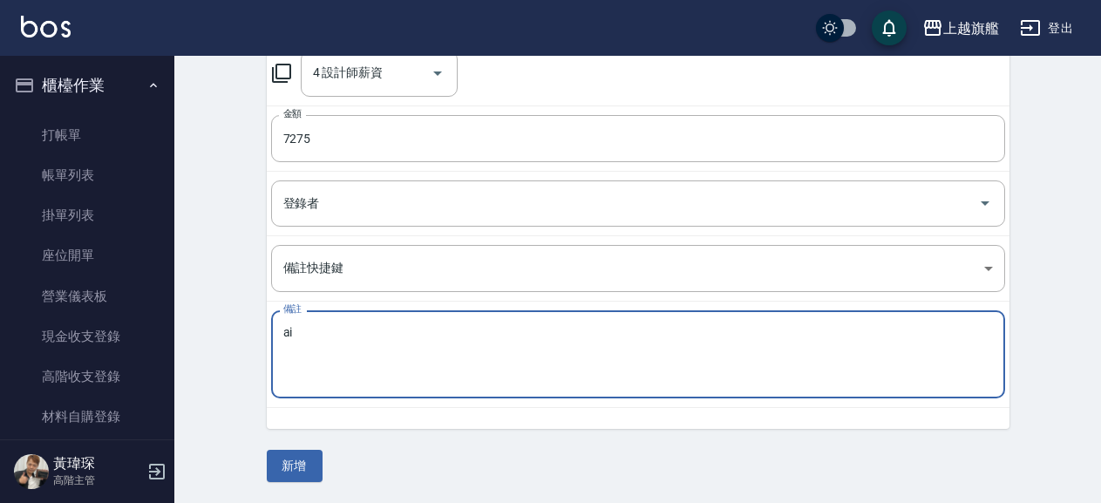
type textarea "a"
type textarea "莫卡勞健保"
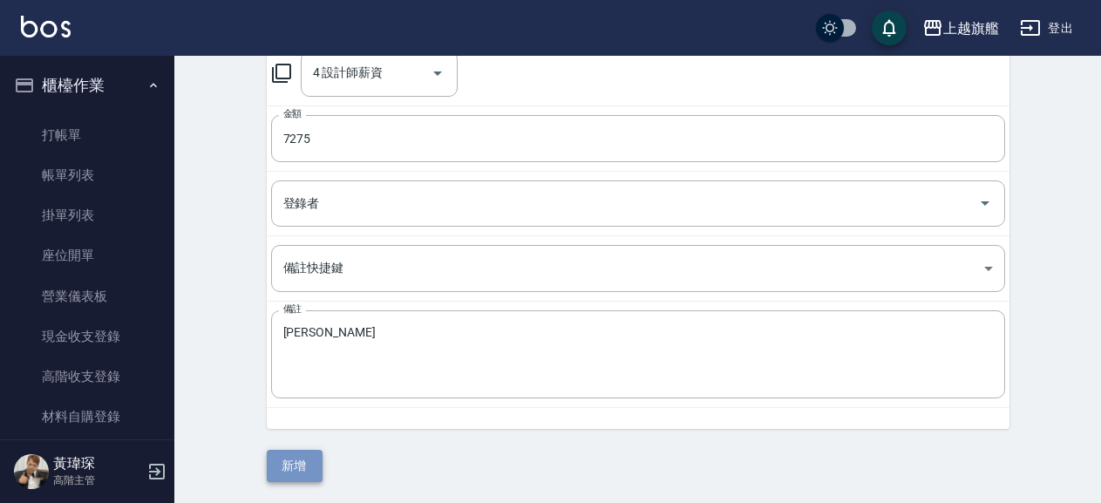
click at [296, 459] on button "新增" at bounding box center [295, 466] width 56 height 32
